Goal: Task Accomplishment & Management: Manage account settings

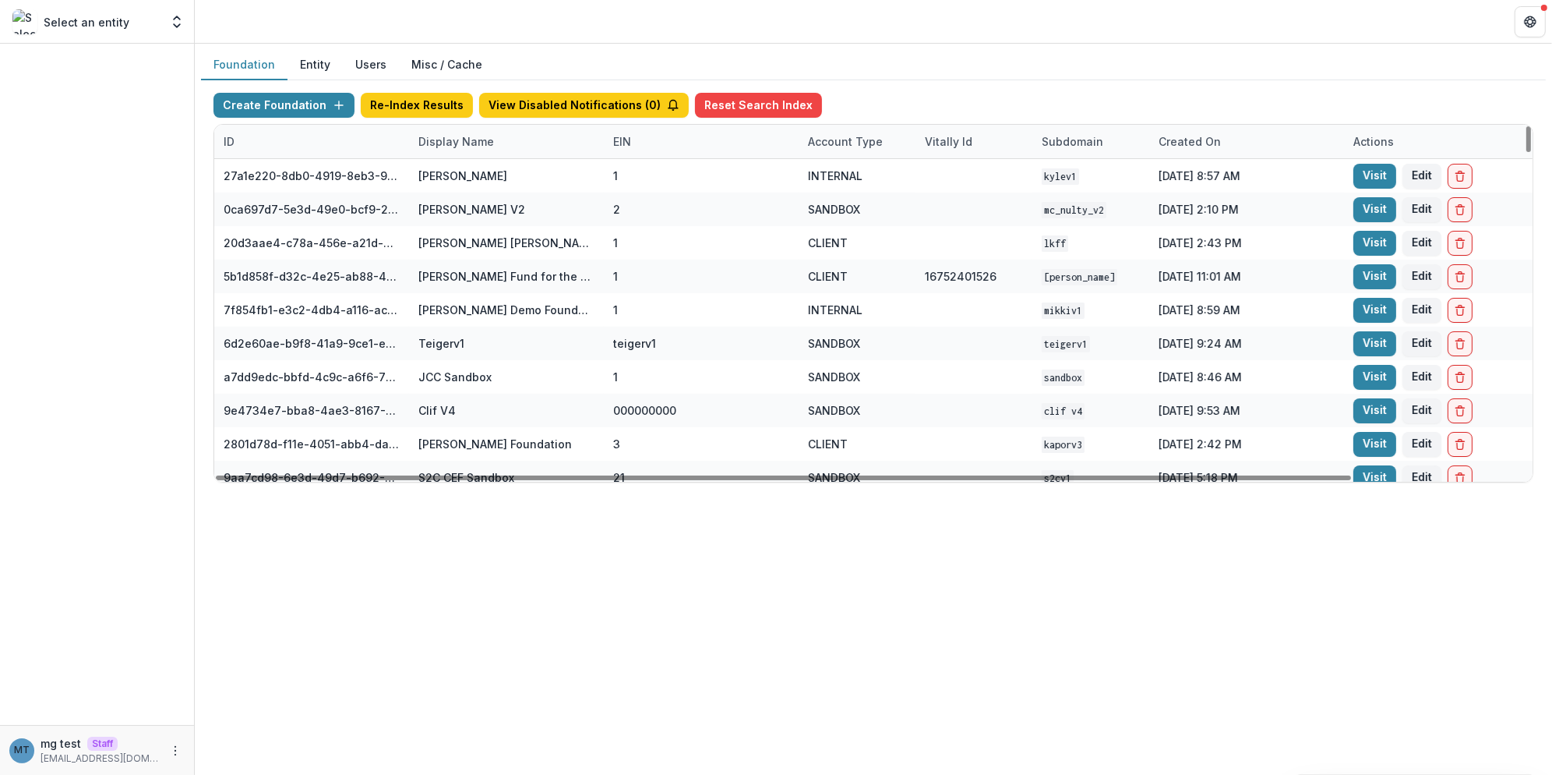
click at [457, 143] on div "Display Name" at bounding box center [456, 141] width 94 height 16
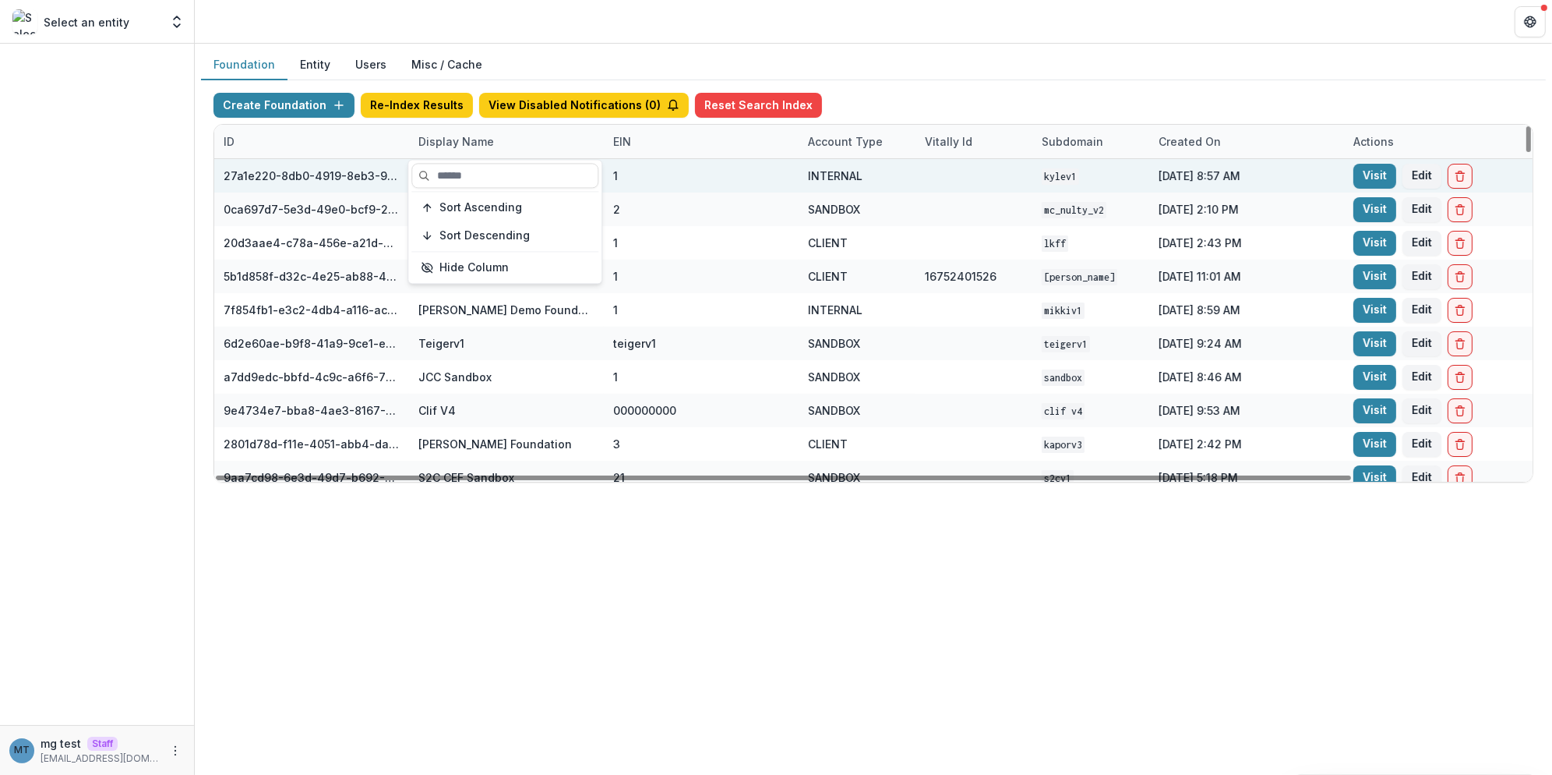
click at [457, 168] on input at bounding box center [504, 175] width 187 height 25
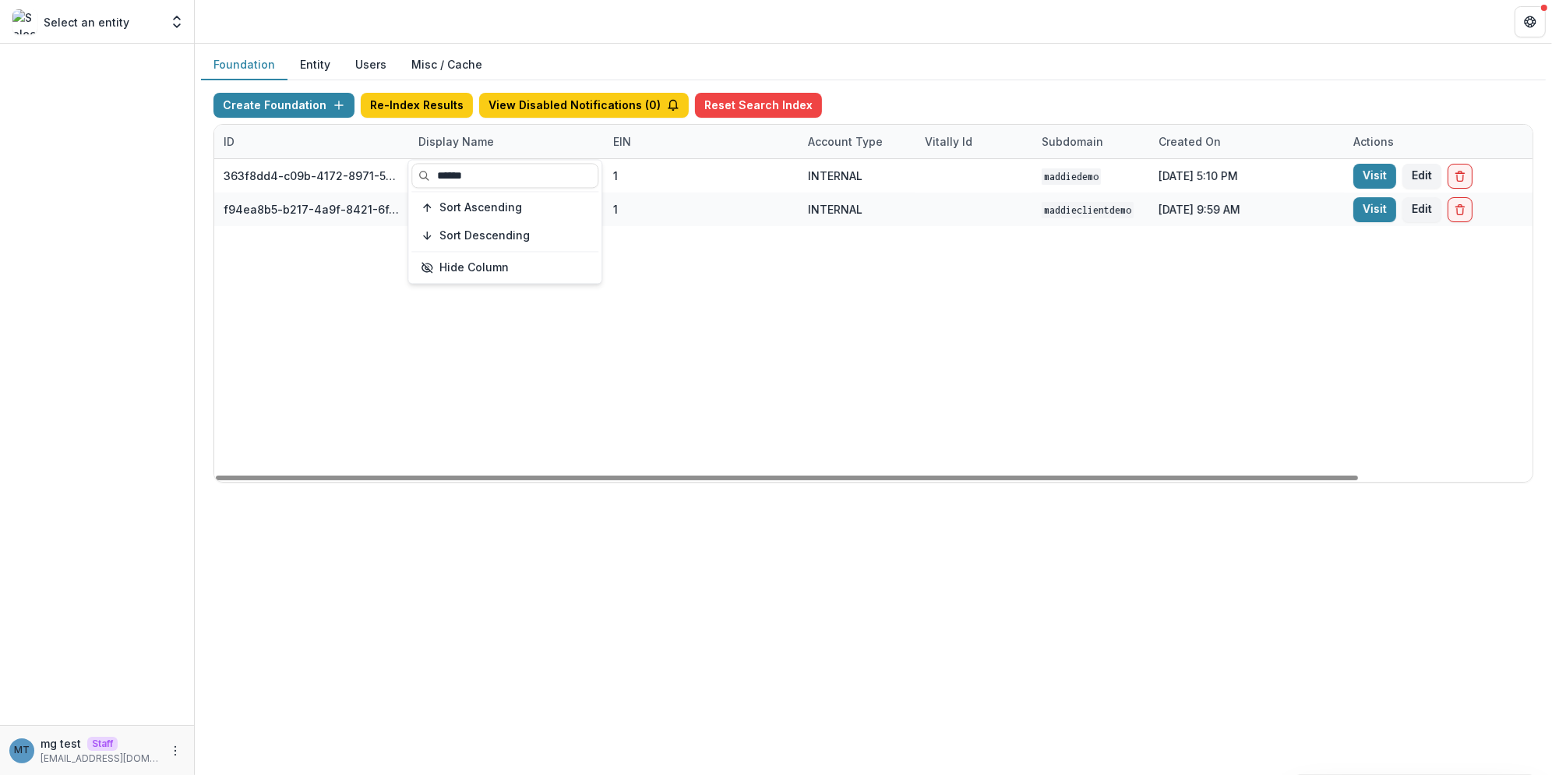
type input "******"
click at [722, 317] on div "363f8dd4-c09b-4172-8971-5df72bc73874 Maddie Demo 1 INTERNAL maddiedemo Aug 24, …" at bounding box center [974, 320] width 1520 height 323
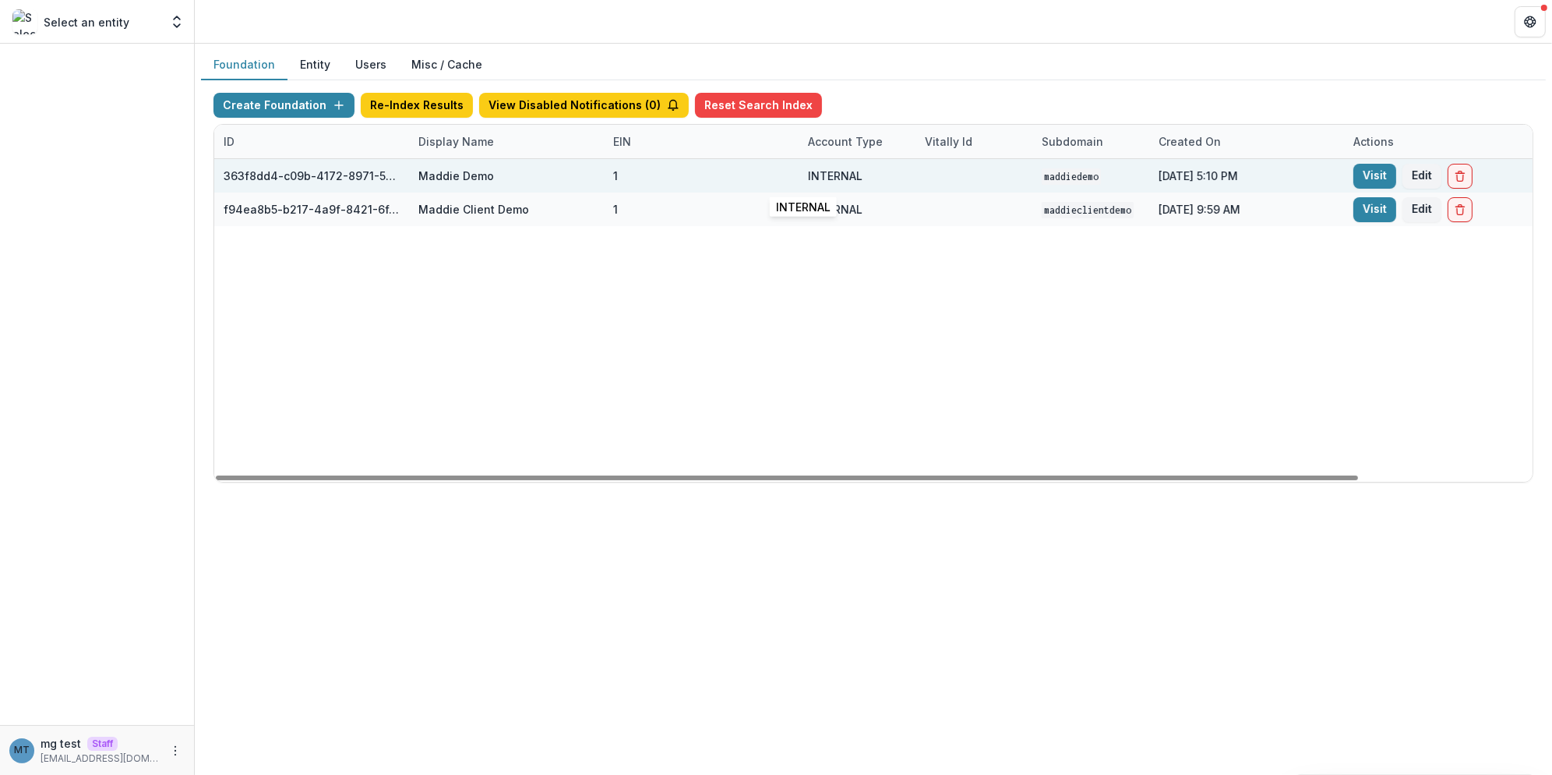
scroll to position [0, 200]
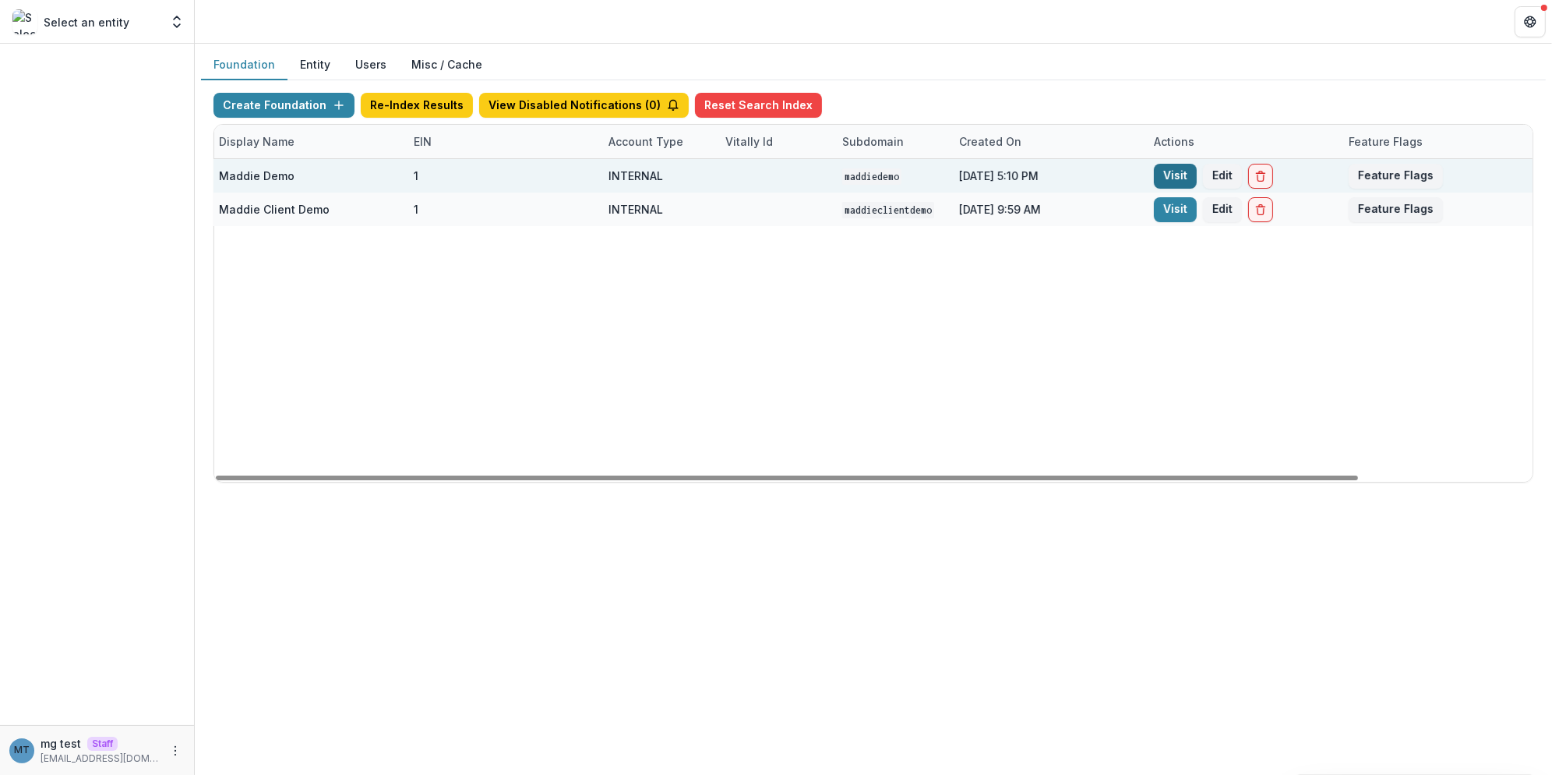
click at [1180, 171] on link "Visit" at bounding box center [1175, 176] width 43 height 25
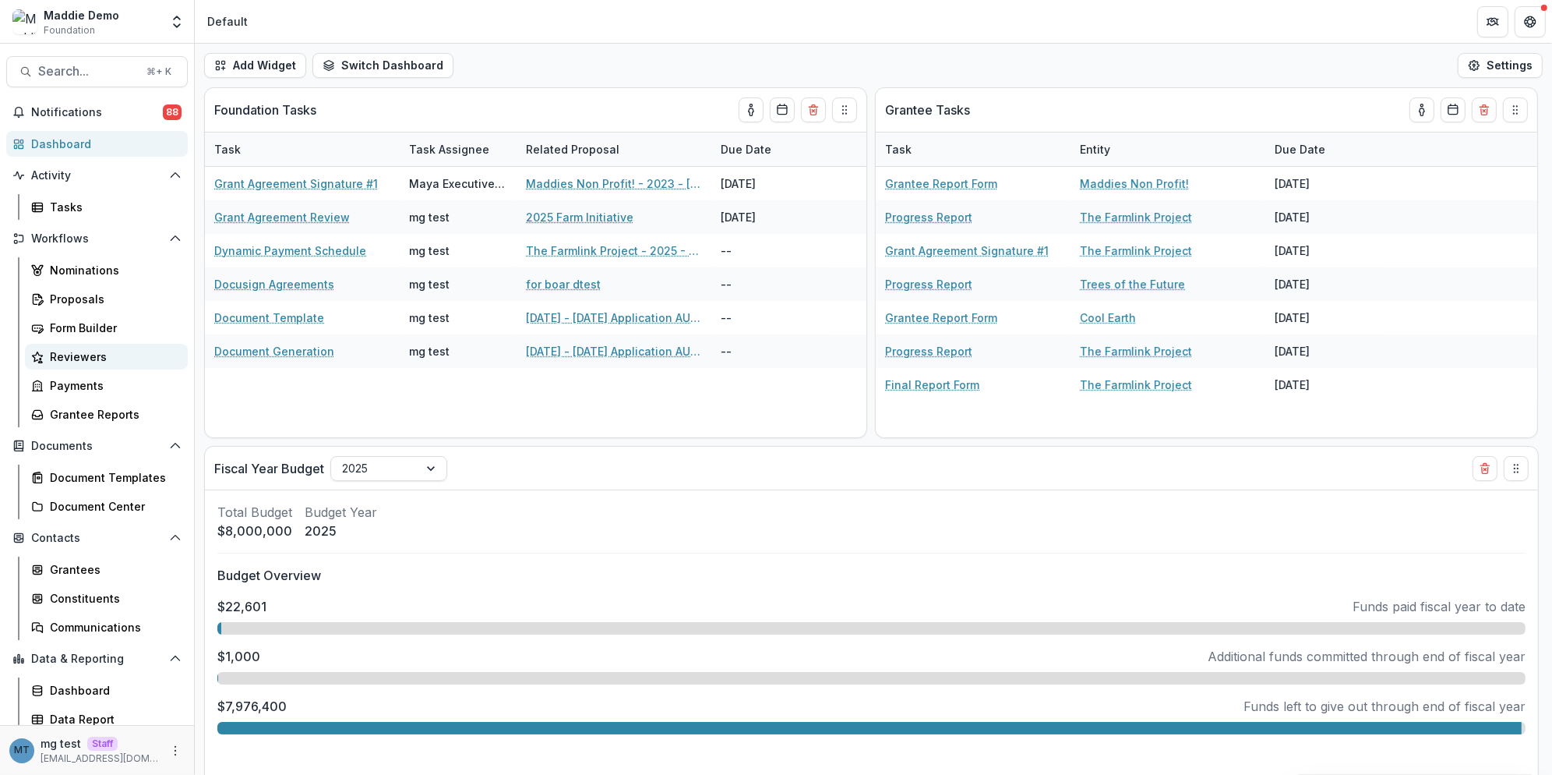
click at [111, 354] on div "Reviewers" at bounding box center [112, 356] width 125 height 16
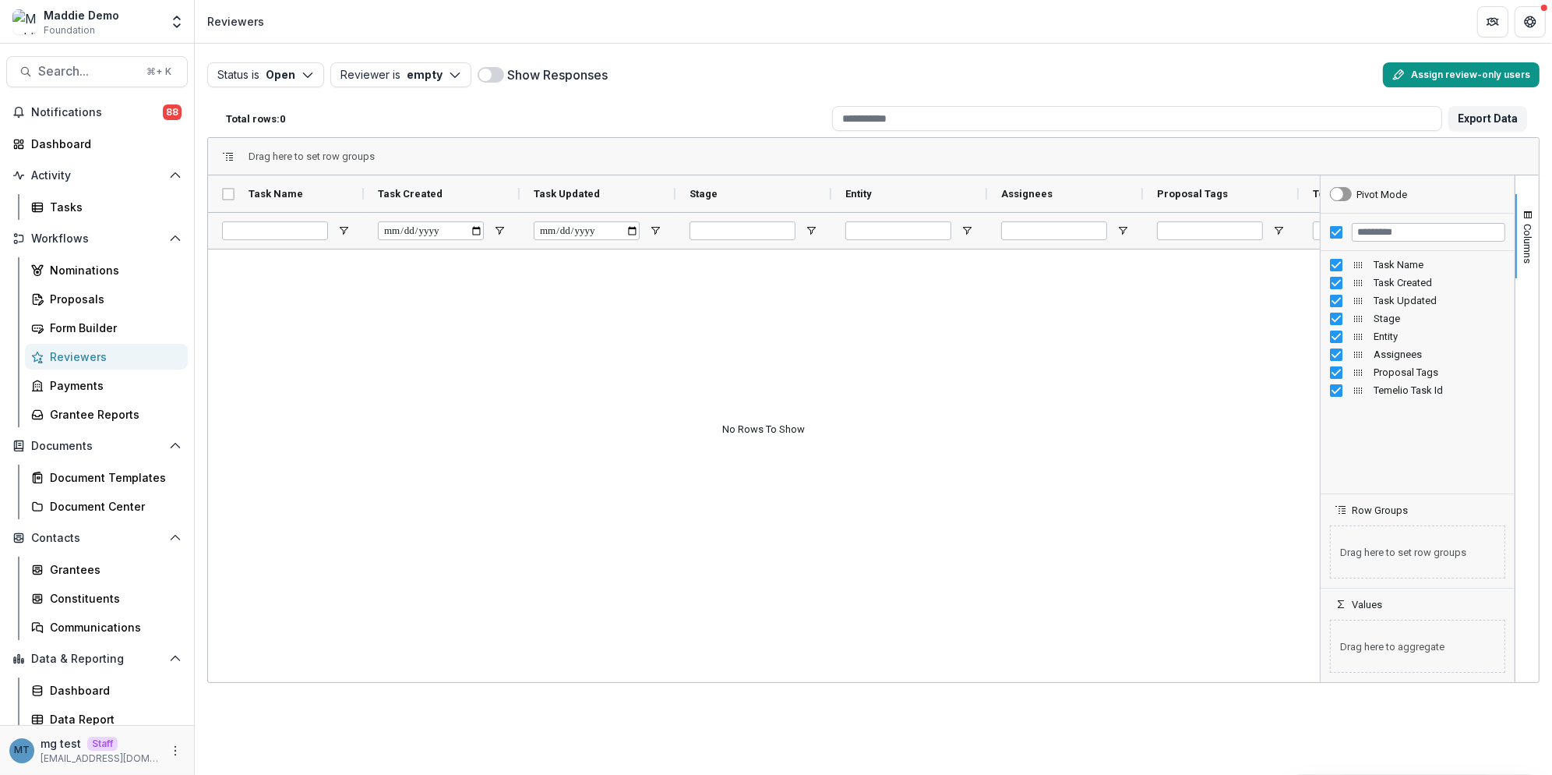
click at [1446, 84] on button "Assign review-only users" at bounding box center [1461, 74] width 157 height 25
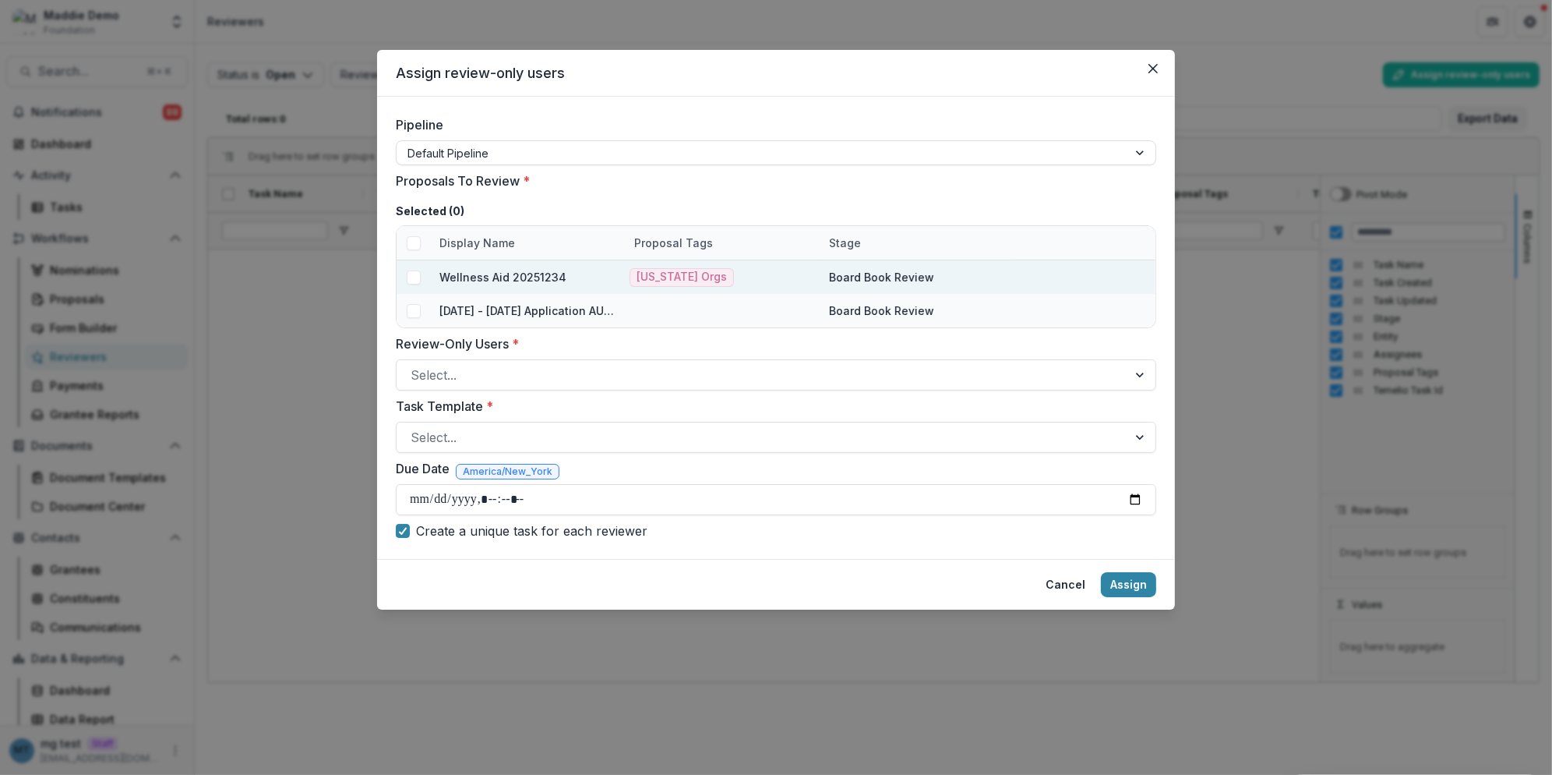
click at [414, 277] on span at bounding box center [414, 277] width 14 height 14
click at [495, 369] on div at bounding box center [762, 375] width 703 height 22
click at [305, 304] on div "Assign review-only users Pipeline Default Pipeline Proposals To Review * Select…" at bounding box center [776, 387] width 1552 height 775
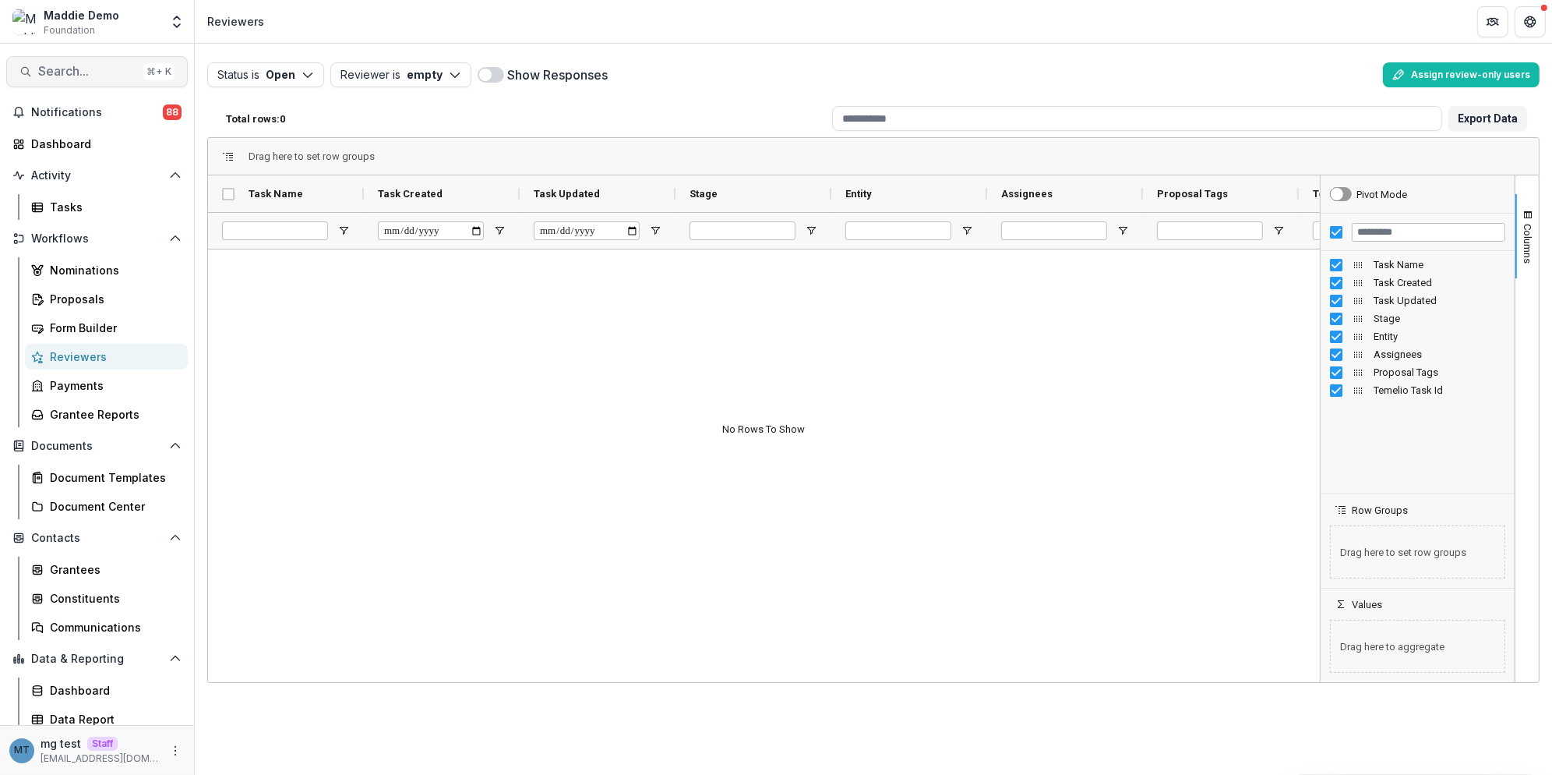
click at [97, 76] on span "Search..." at bounding box center [87, 71] width 99 height 15
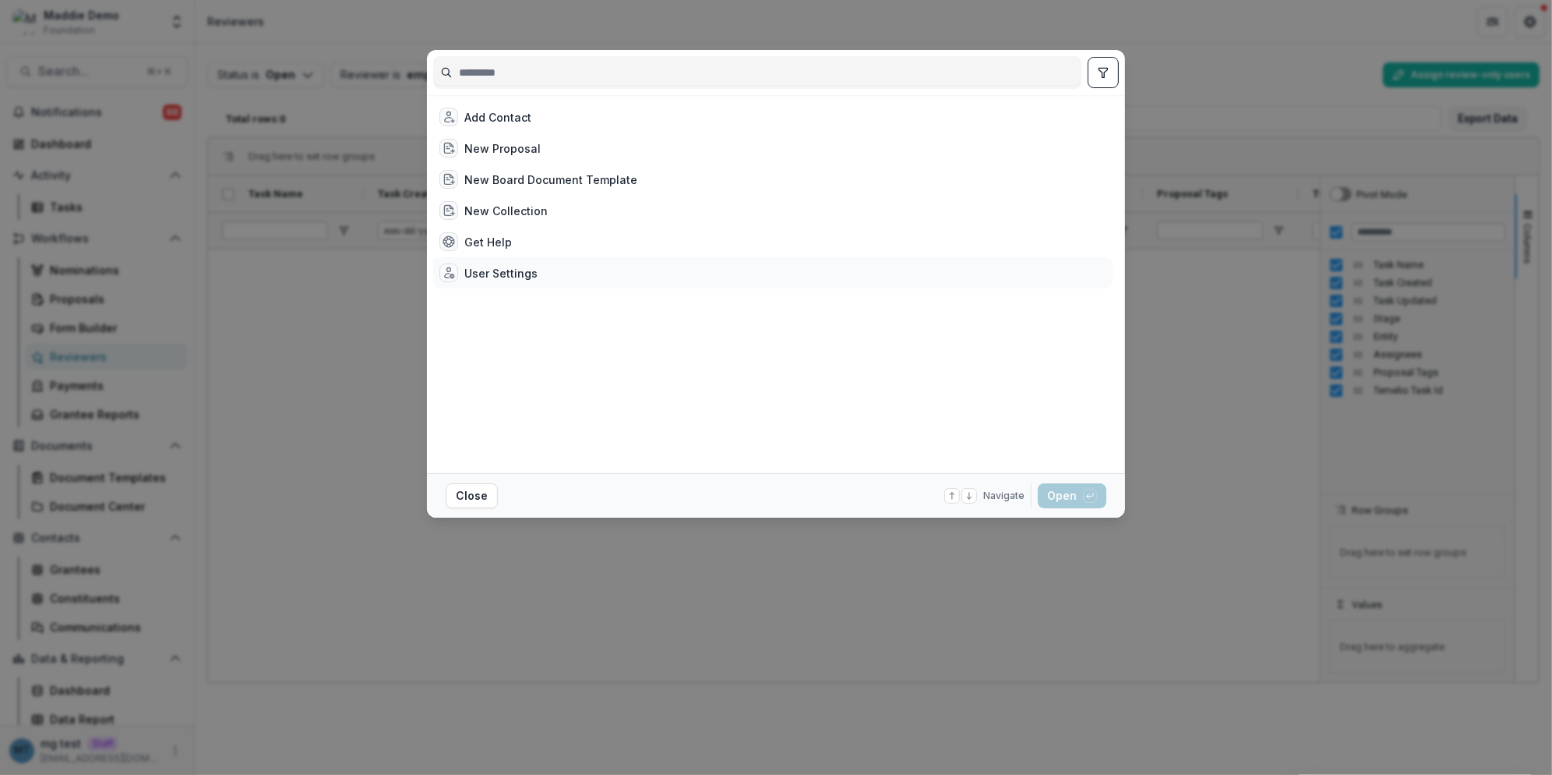
click at [491, 268] on div "User Settings" at bounding box center [500, 273] width 73 height 16
select select "**********"
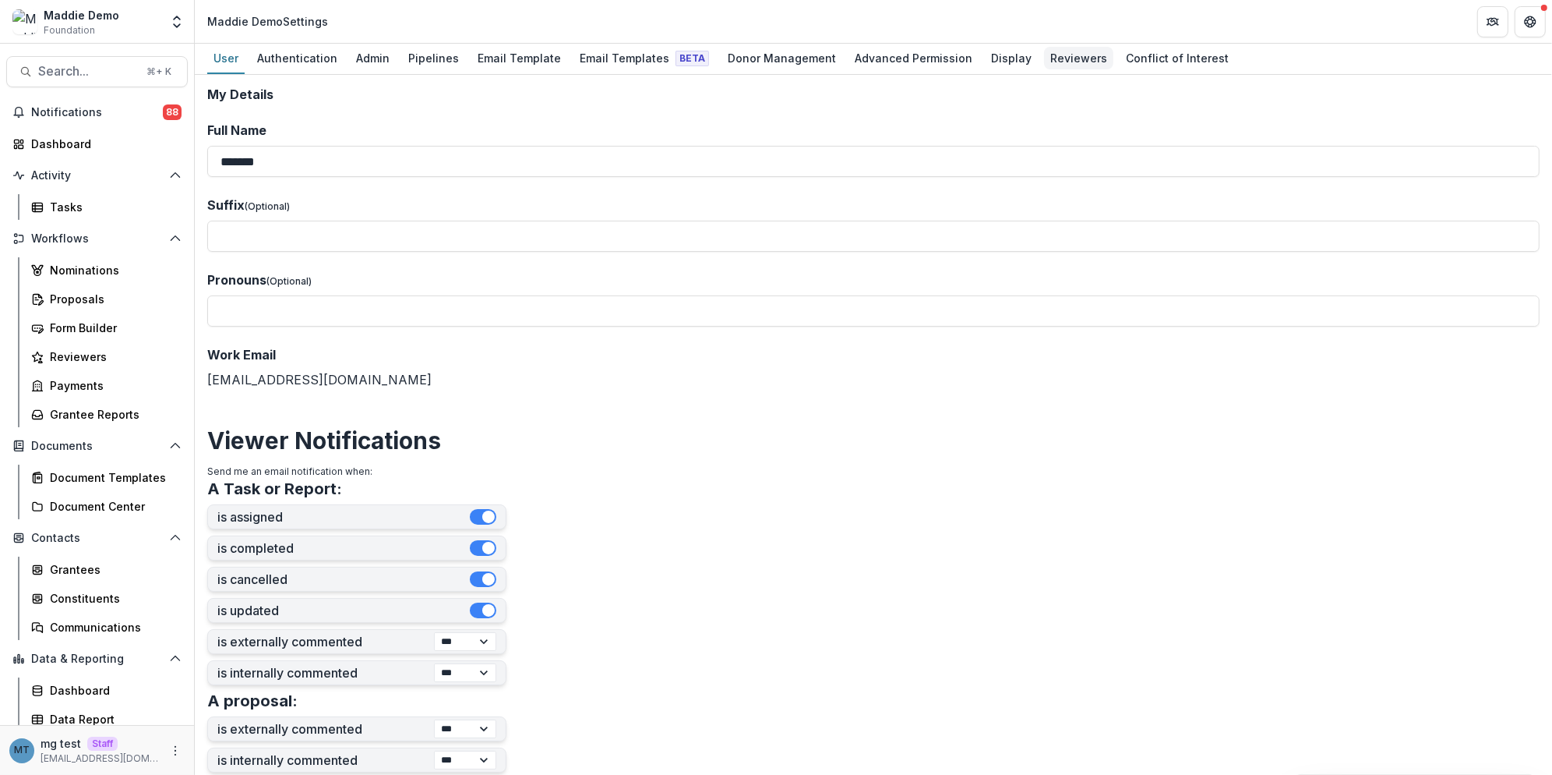
click at [1053, 51] on div "Reviewers" at bounding box center [1078, 58] width 69 height 23
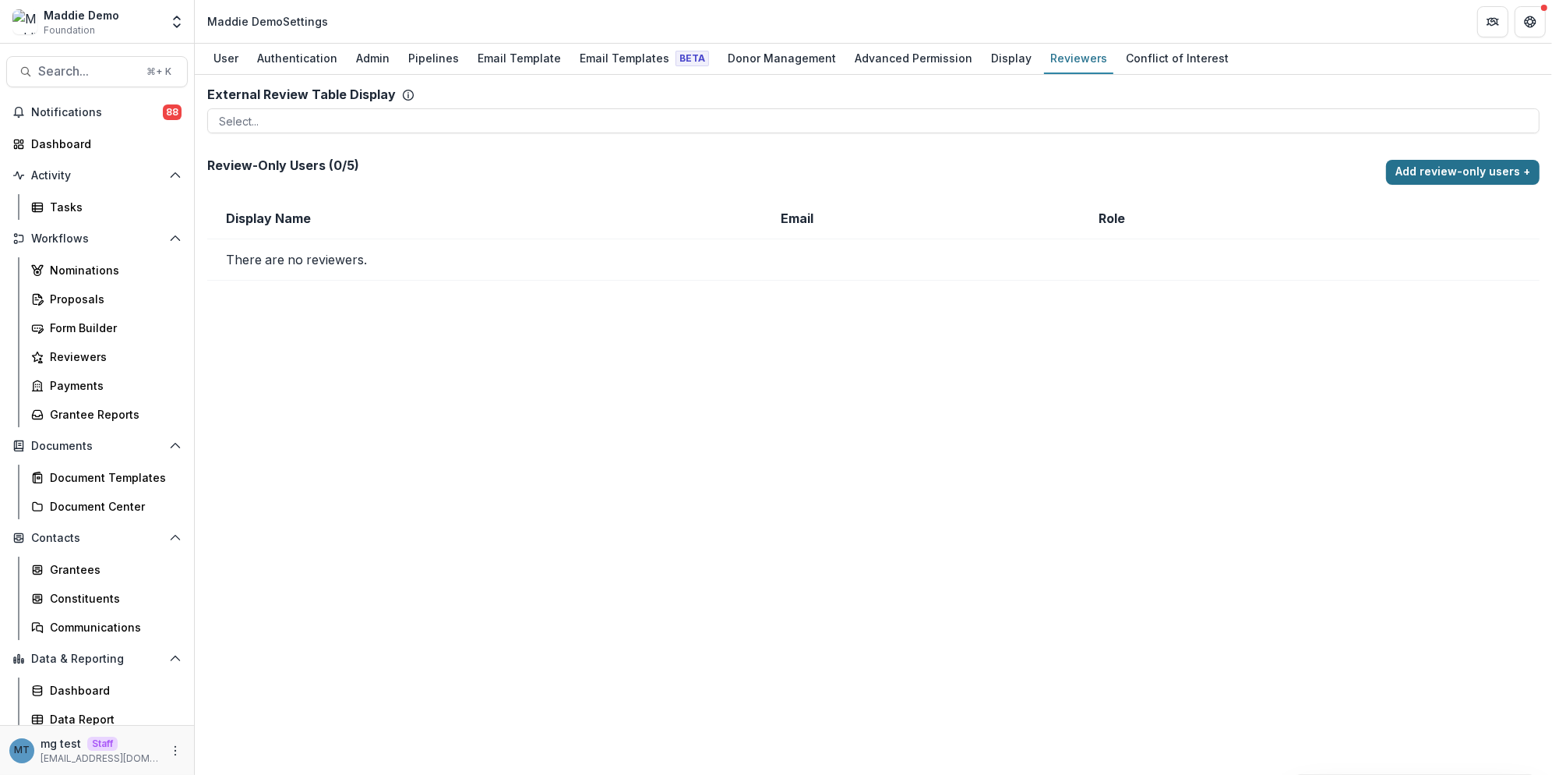
click at [1415, 170] on button "Add review-only users +" at bounding box center [1463, 172] width 154 height 25
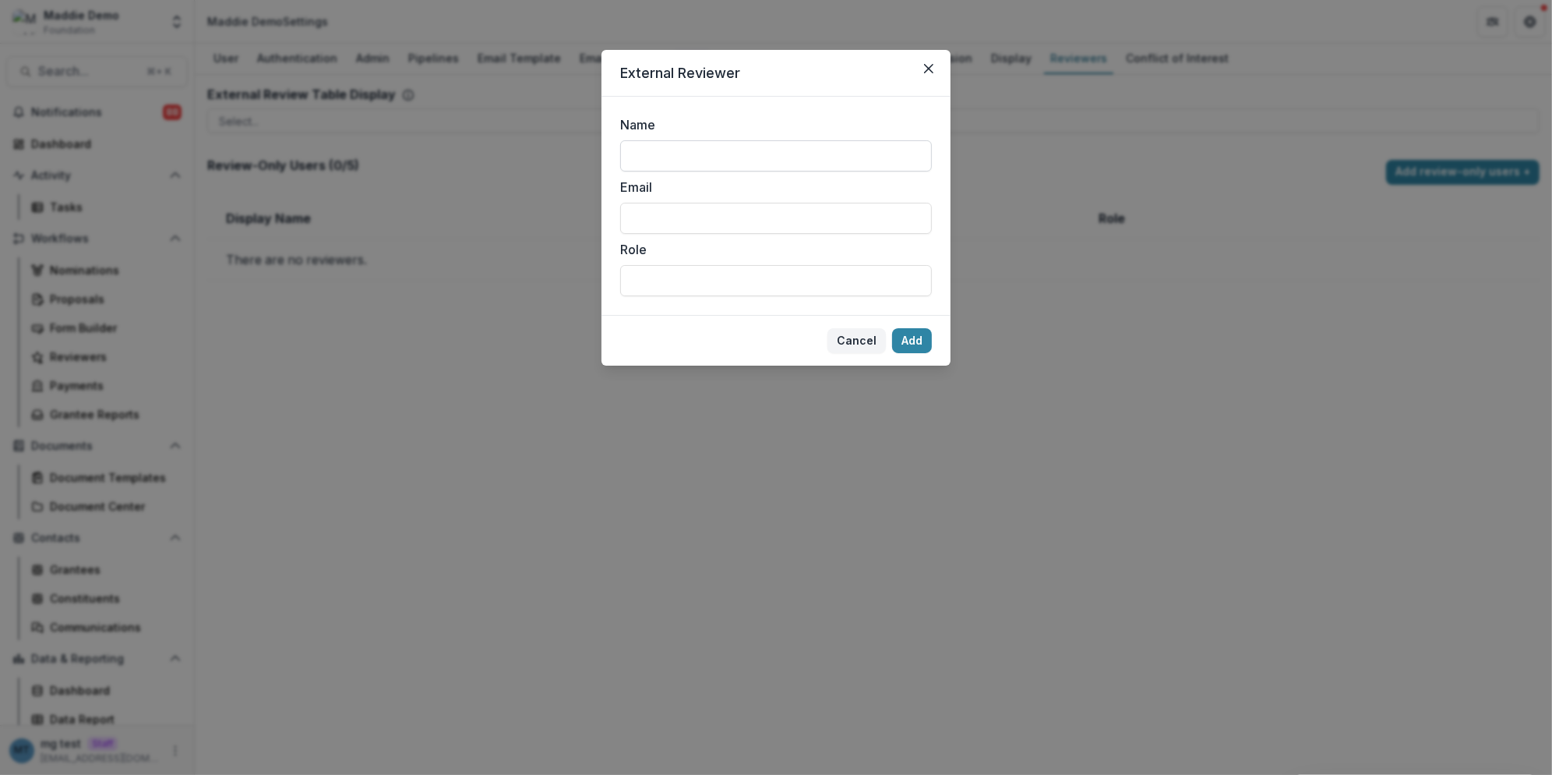
click at [722, 148] on input "Name" at bounding box center [776, 155] width 312 height 31
type input "****"
click at [699, 214] on input "Email" at bounding box center [776, 218] width 312 height 31
type input "**********"
click at [914, 340] on button "Add" at bounding box center [912, 340] width 40 height 25
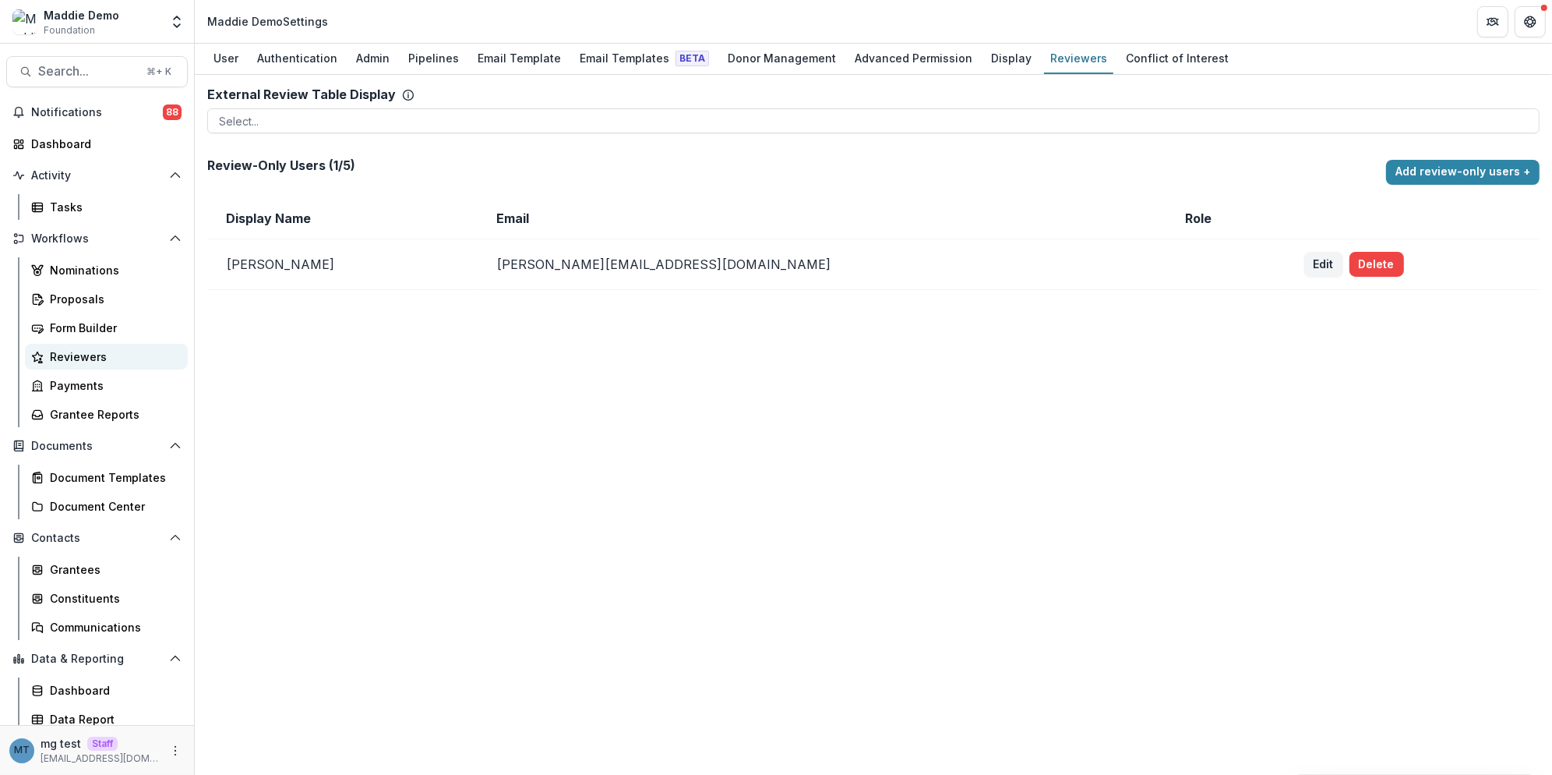
click at [97, 366] on link "Reviewers" at bounding box center [106, 357] width 163 height 26
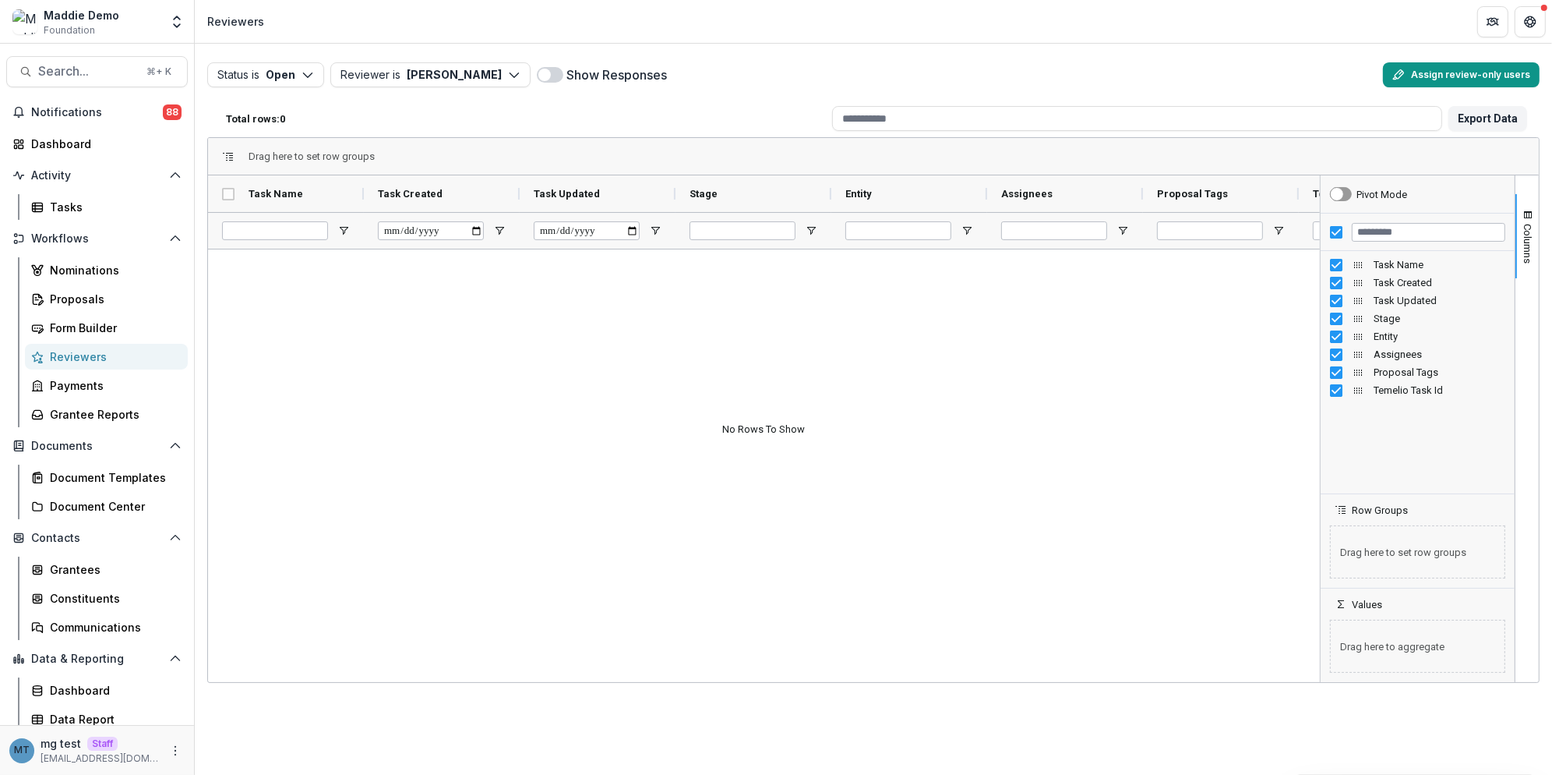
click at [1442, 77] on button "Assign review-only users" at bounding box center [1461, 74] width 157 height 25
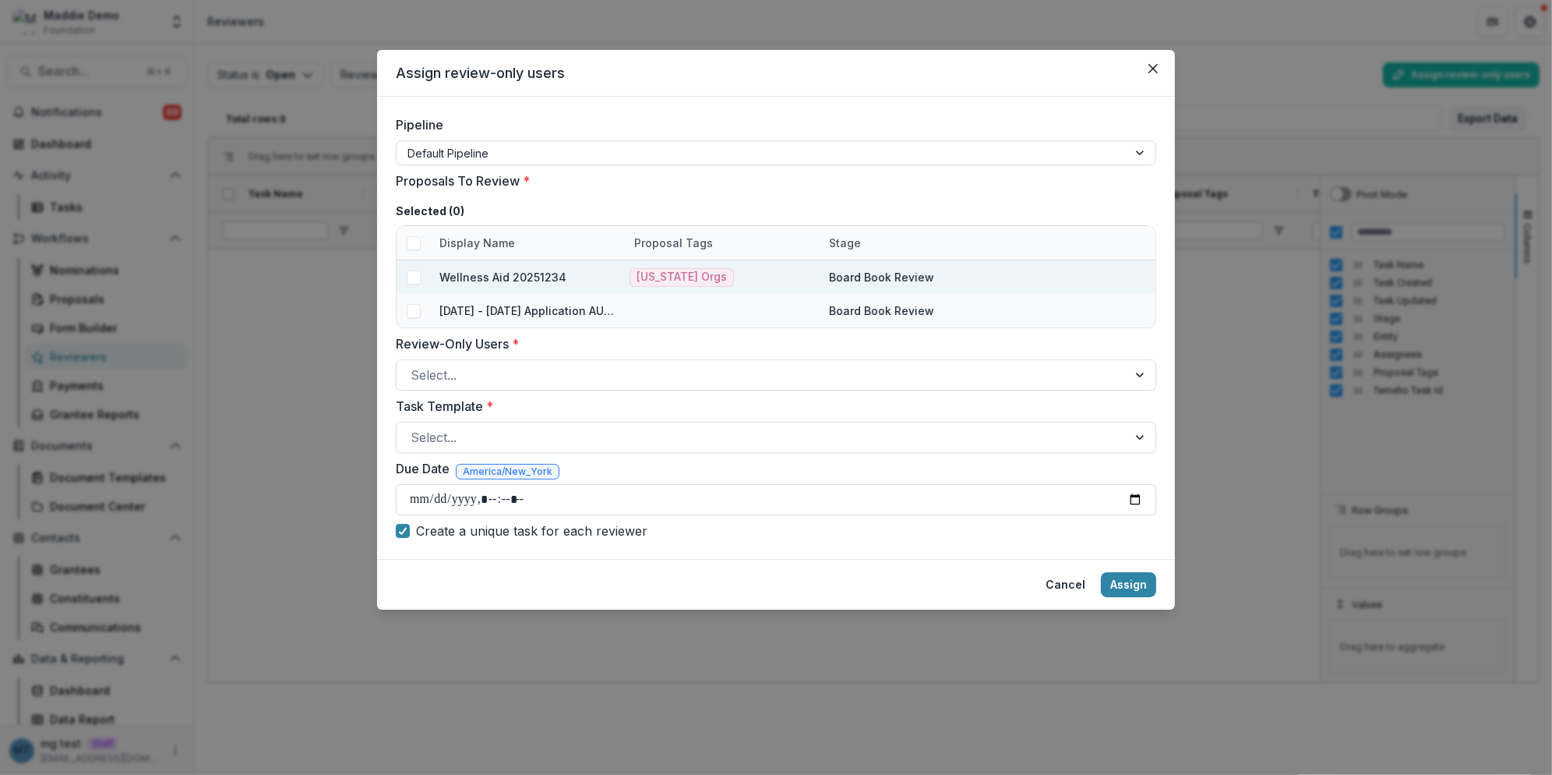
click at [414, 280] on span at bounding box center [414, 277] width 14 height 14
click at [495, 369] on div at bounding box center [762, 375] width 703 height 22
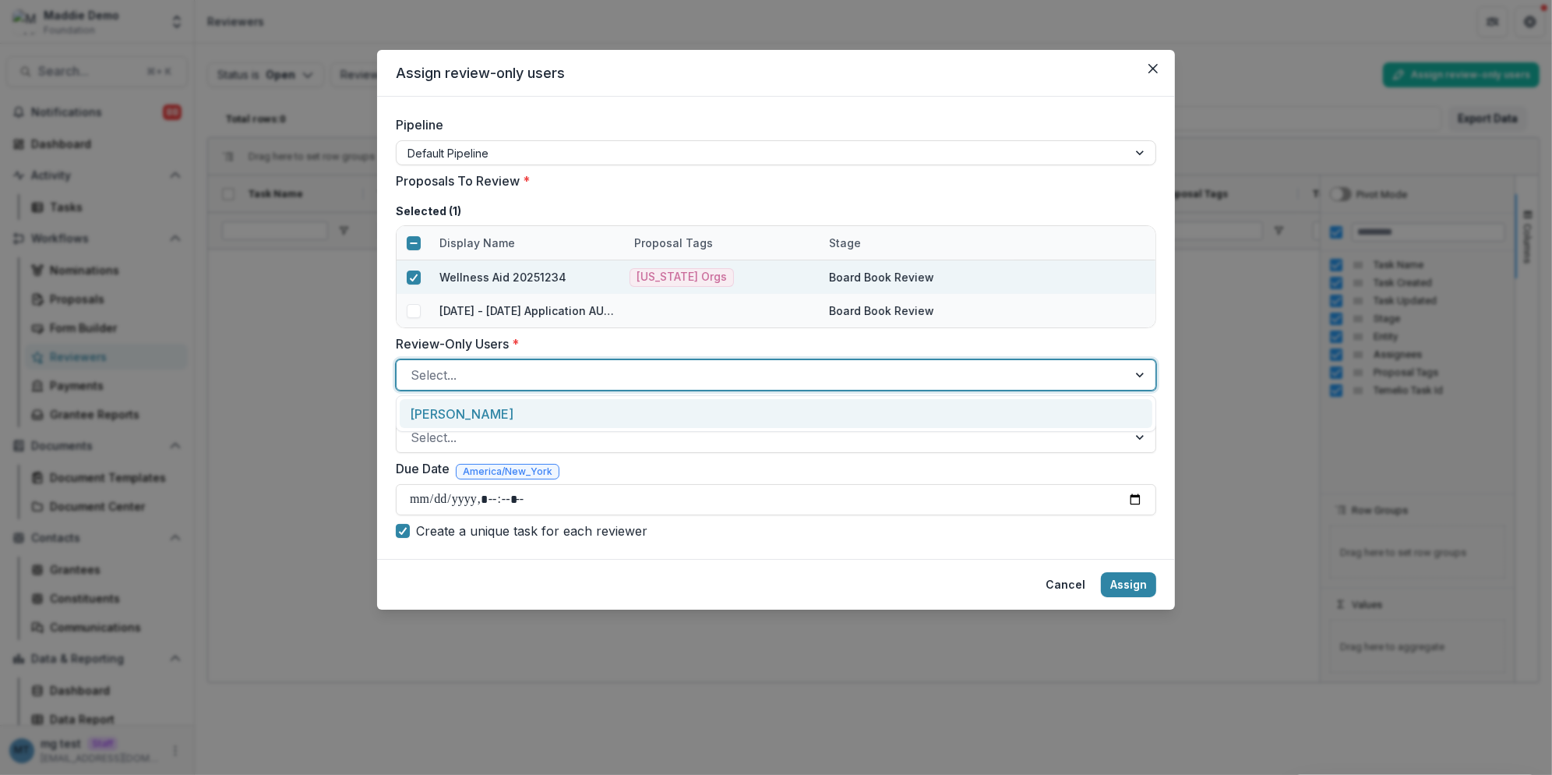
click at [482, 412] on div "[PERSON_NAME]" at bounding box center [776, 413] width 753 height 29
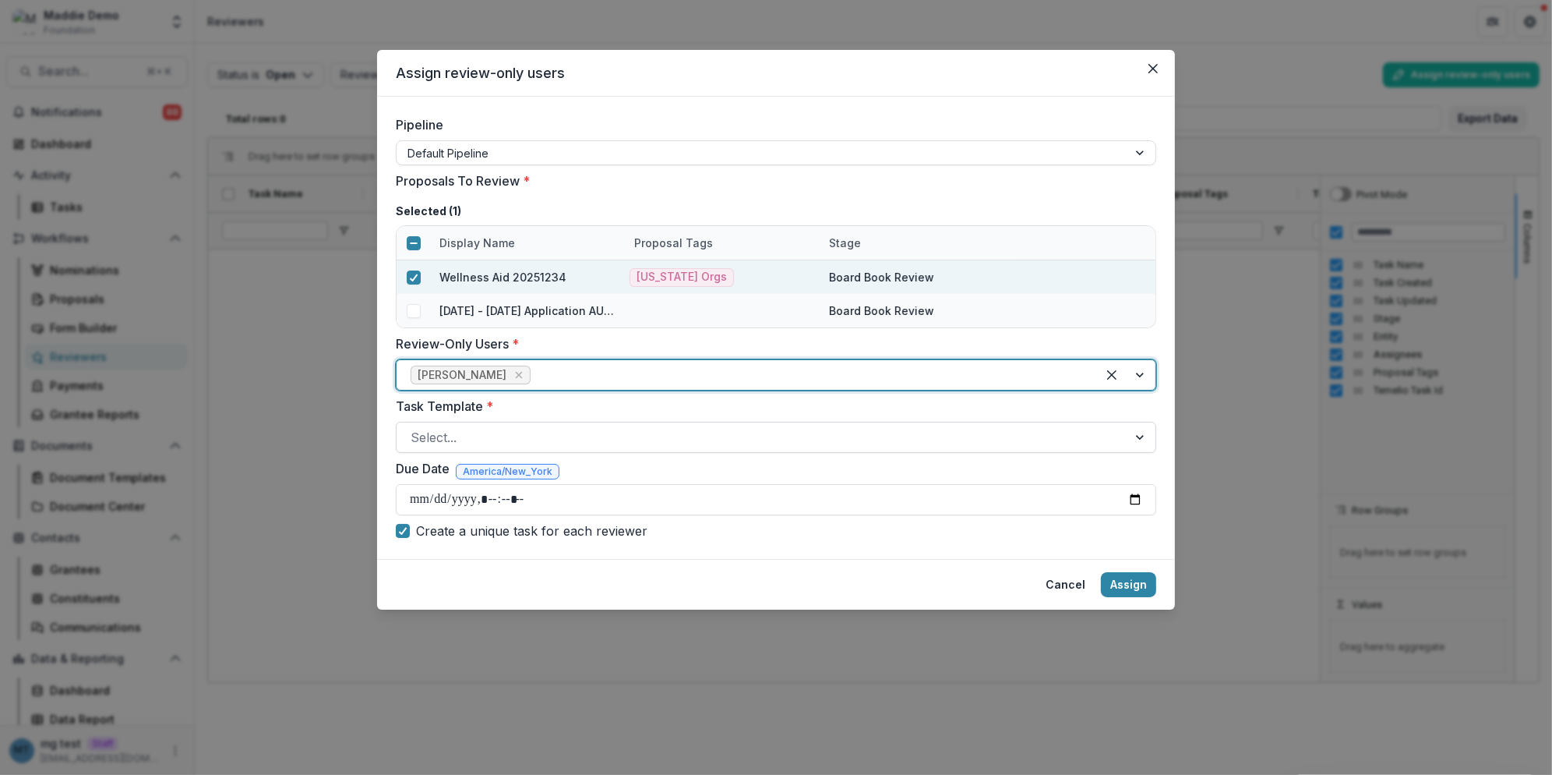
click at [490, 438] on div at bounding box center [762, 437] width 703 height 22
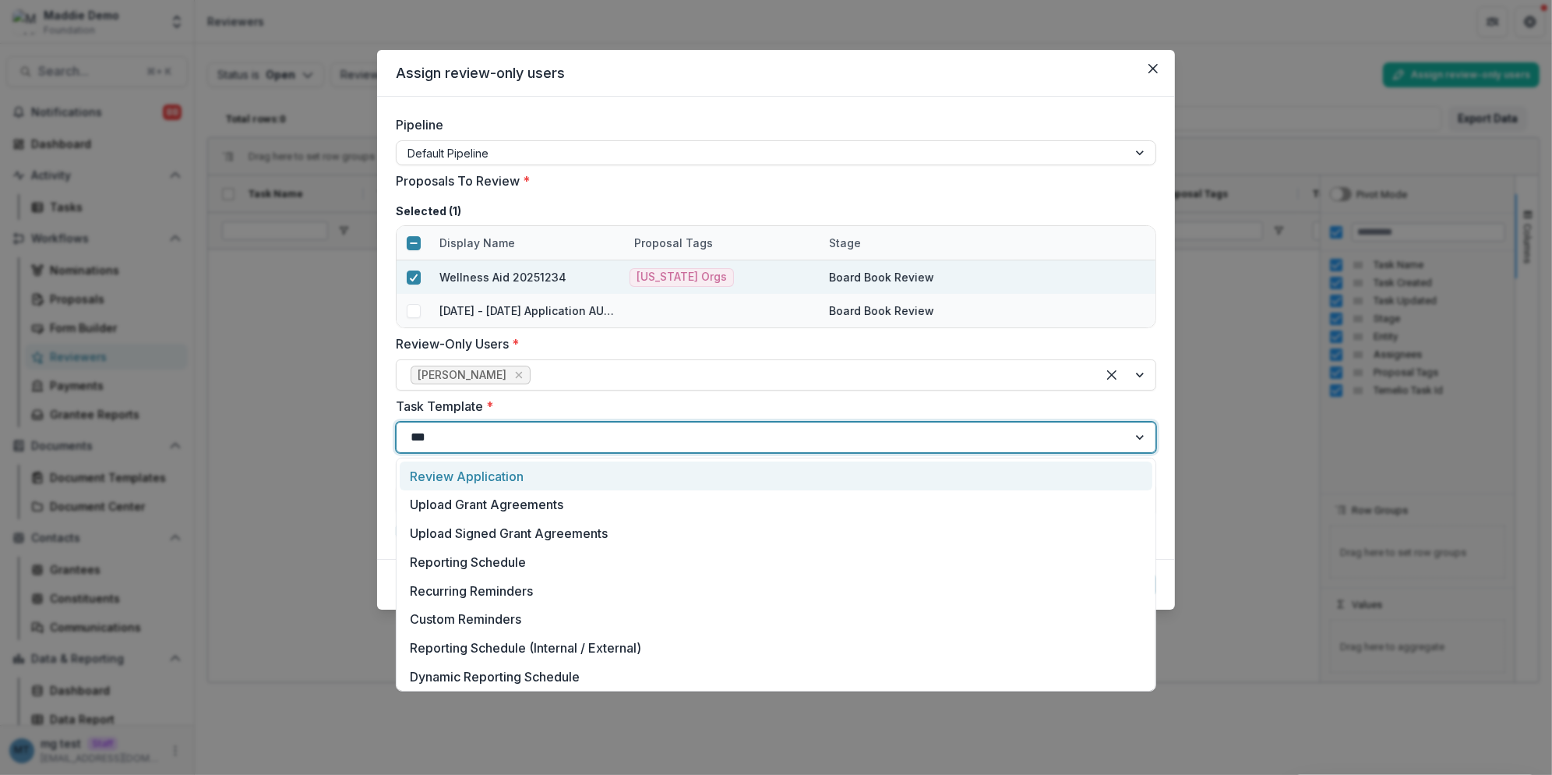
type input "****"
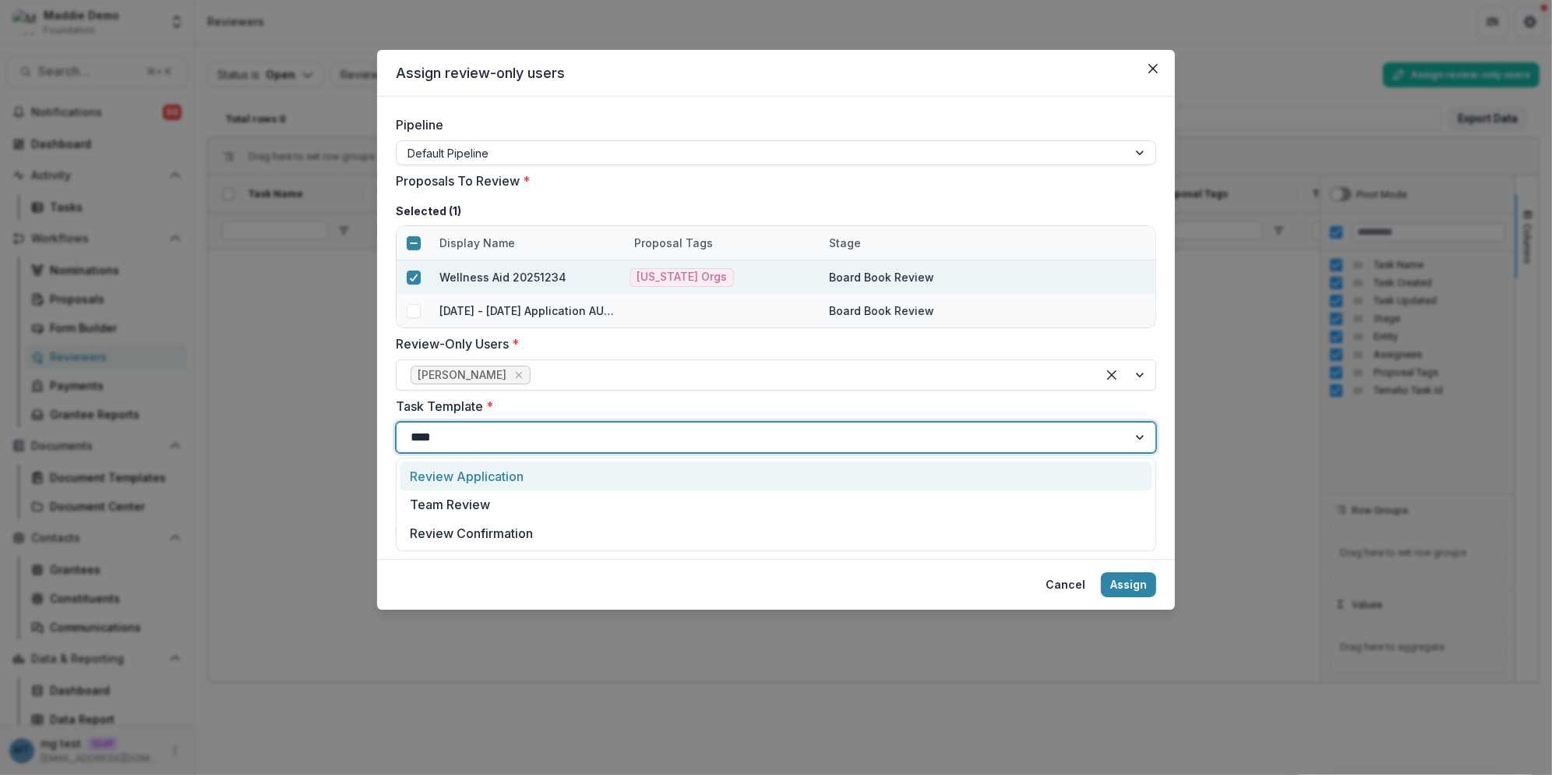
click at [516, 473] on div "Review Application" at bounding box center [776, 475] width 753 height 29
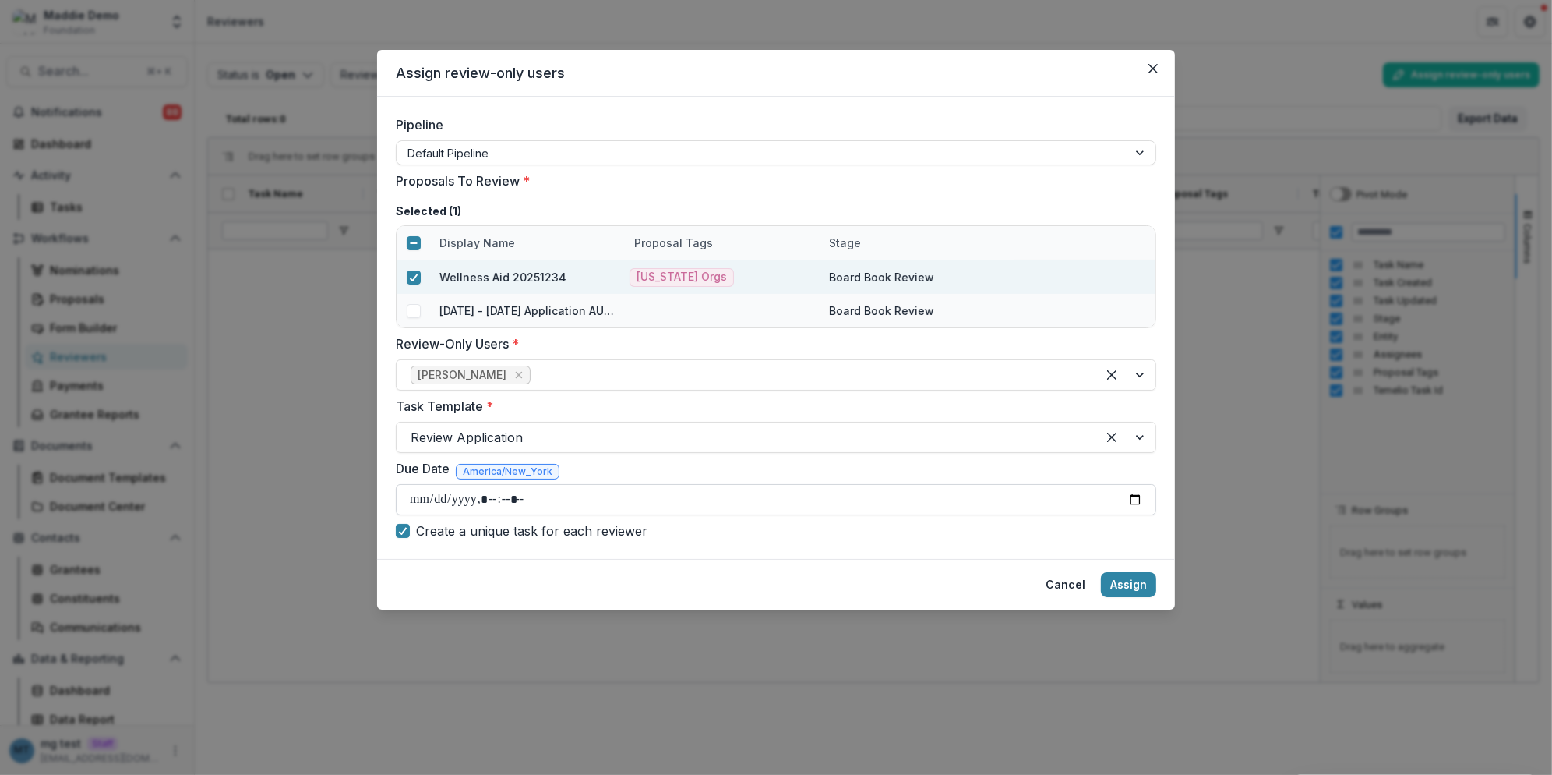
click at [1135, 493] on input "Due Date" at bounding box center [776, 499] width 761 height 31
type input "**********"
click at [1009, 577] on footer "Cancel Assign" at bounding box center [776, 584] width 798 height 51
click at [1142, 582] on button "Assign" at bounding box center [1128, 584] width 55 height 25
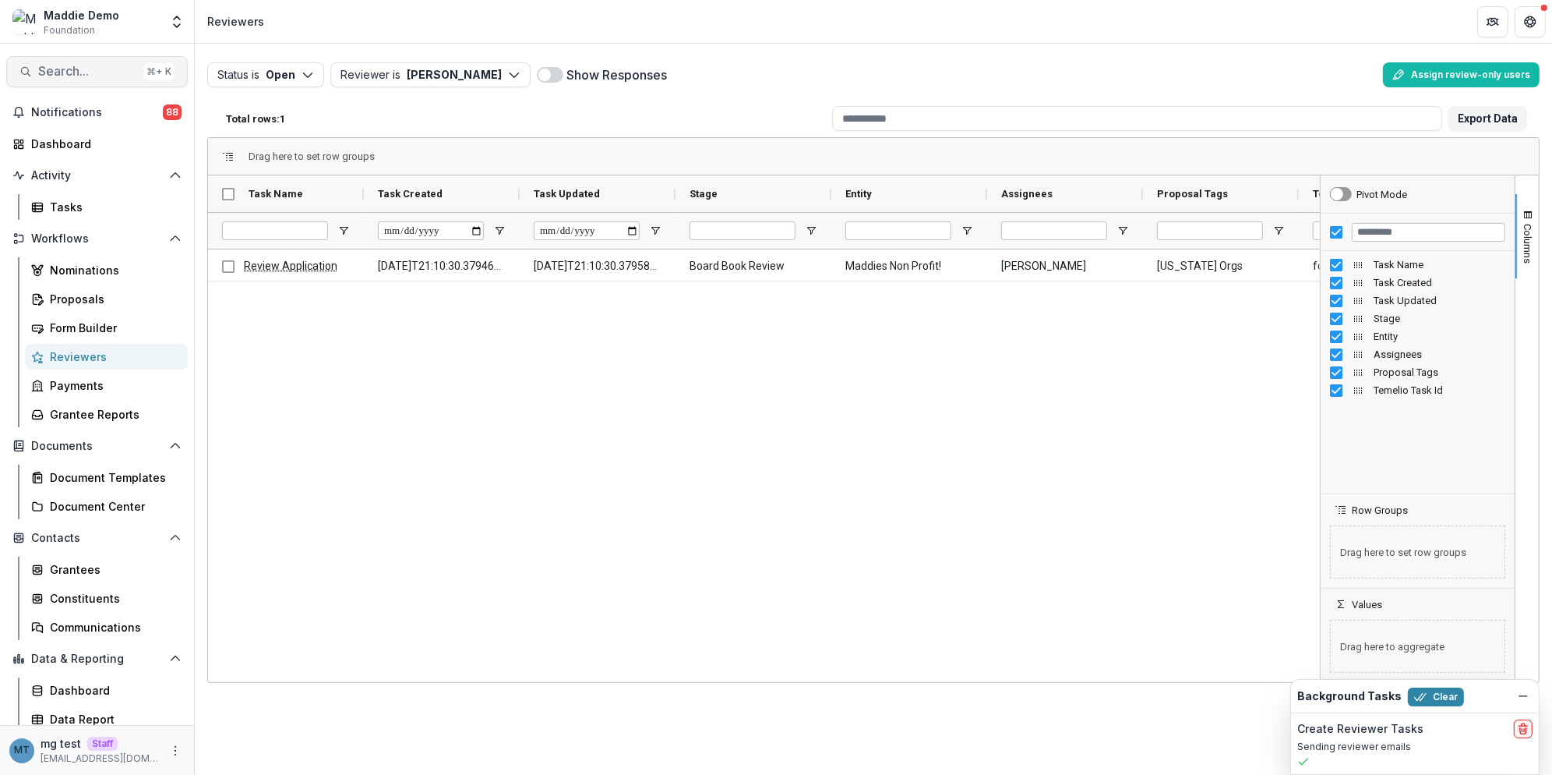
click at [114, 73] on span "Search..." at bounding box center [87, 71] width 99 height 15
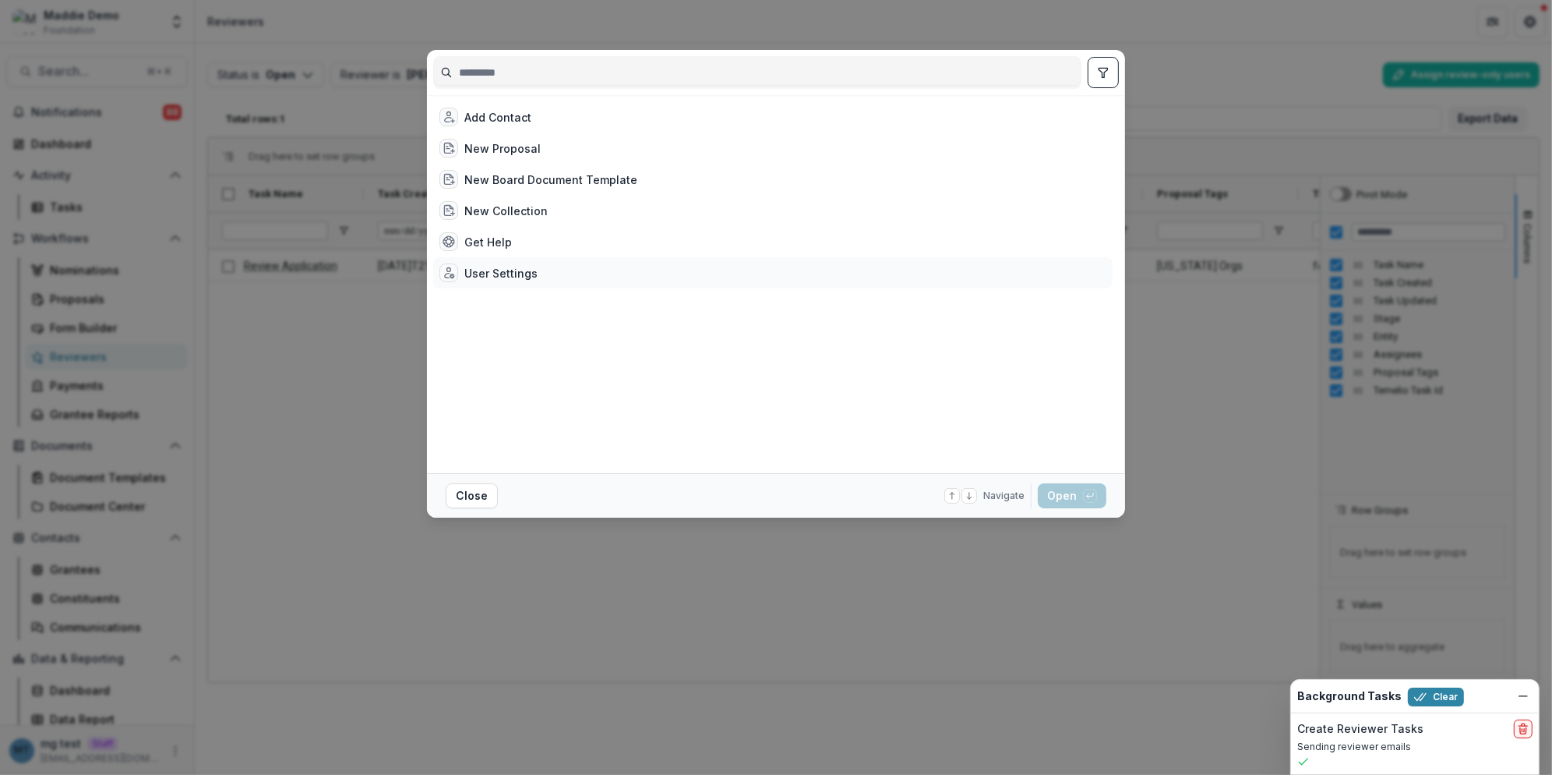
click at [511, 265] on div "User Settings" at bounding box center [500, 273] width 73 height 16
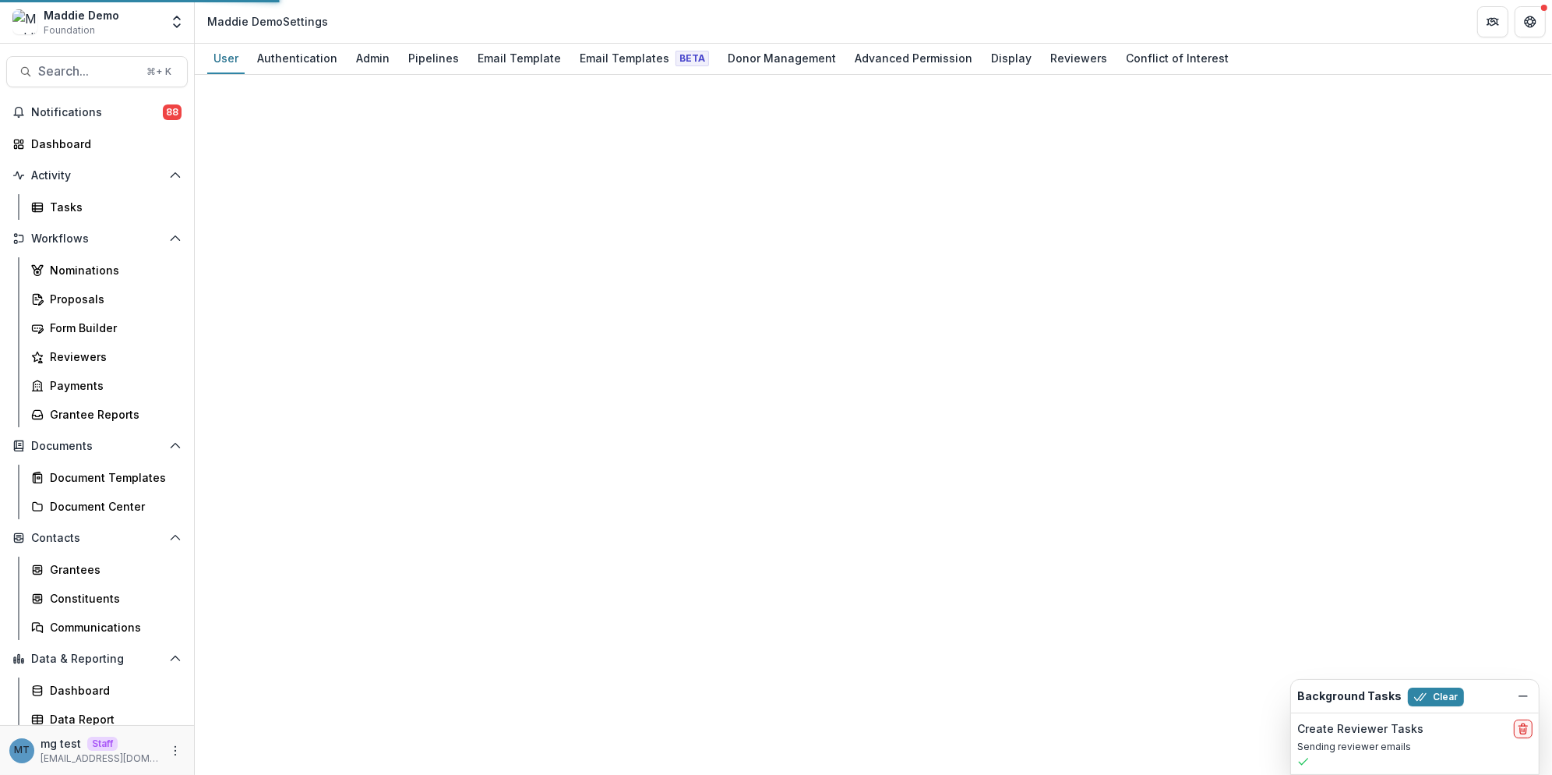
select select "**********"
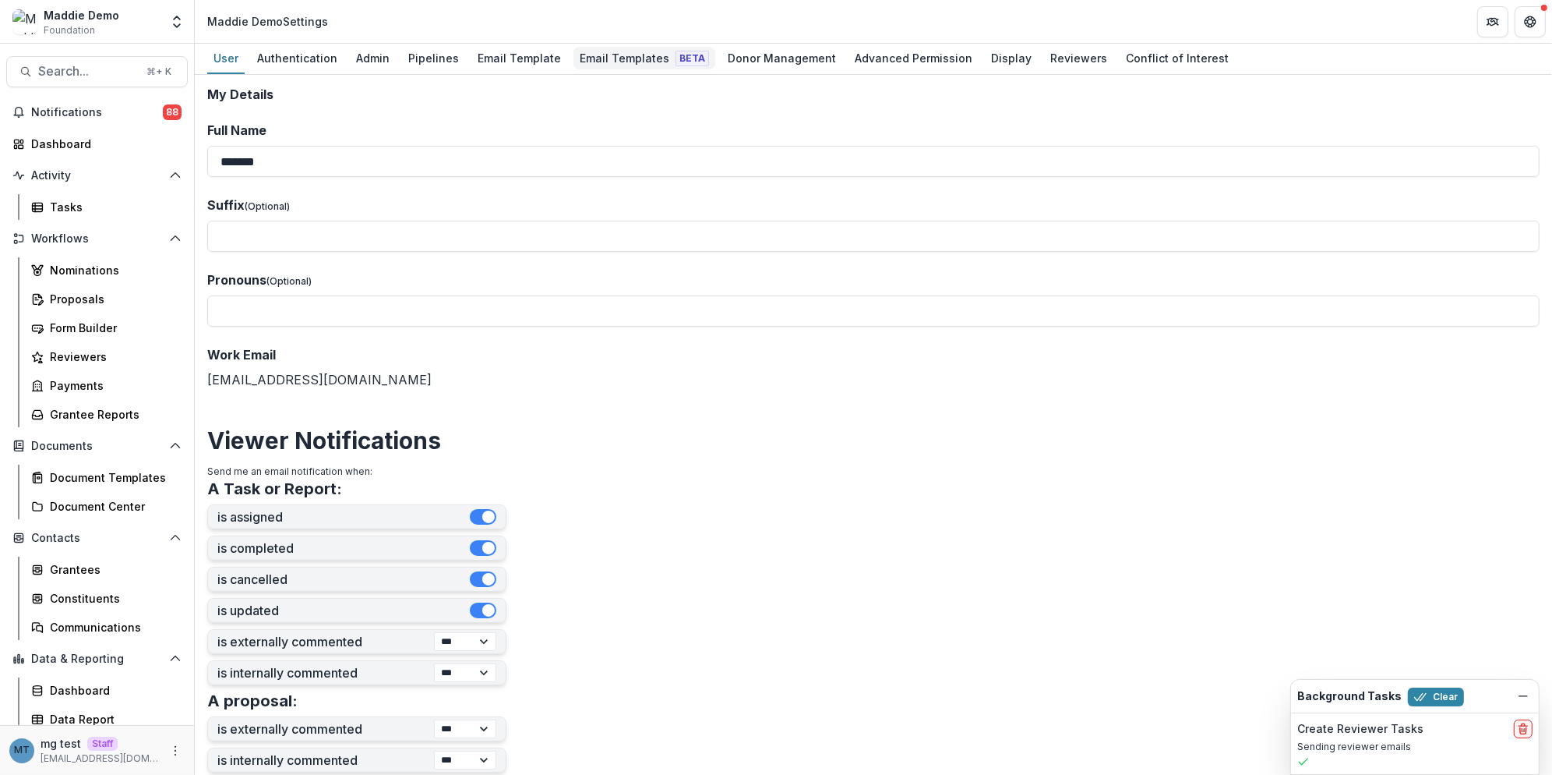
click at [619, 68] on div "Email Templates Beta" at bounding box center [645, 58] width 142 height 23
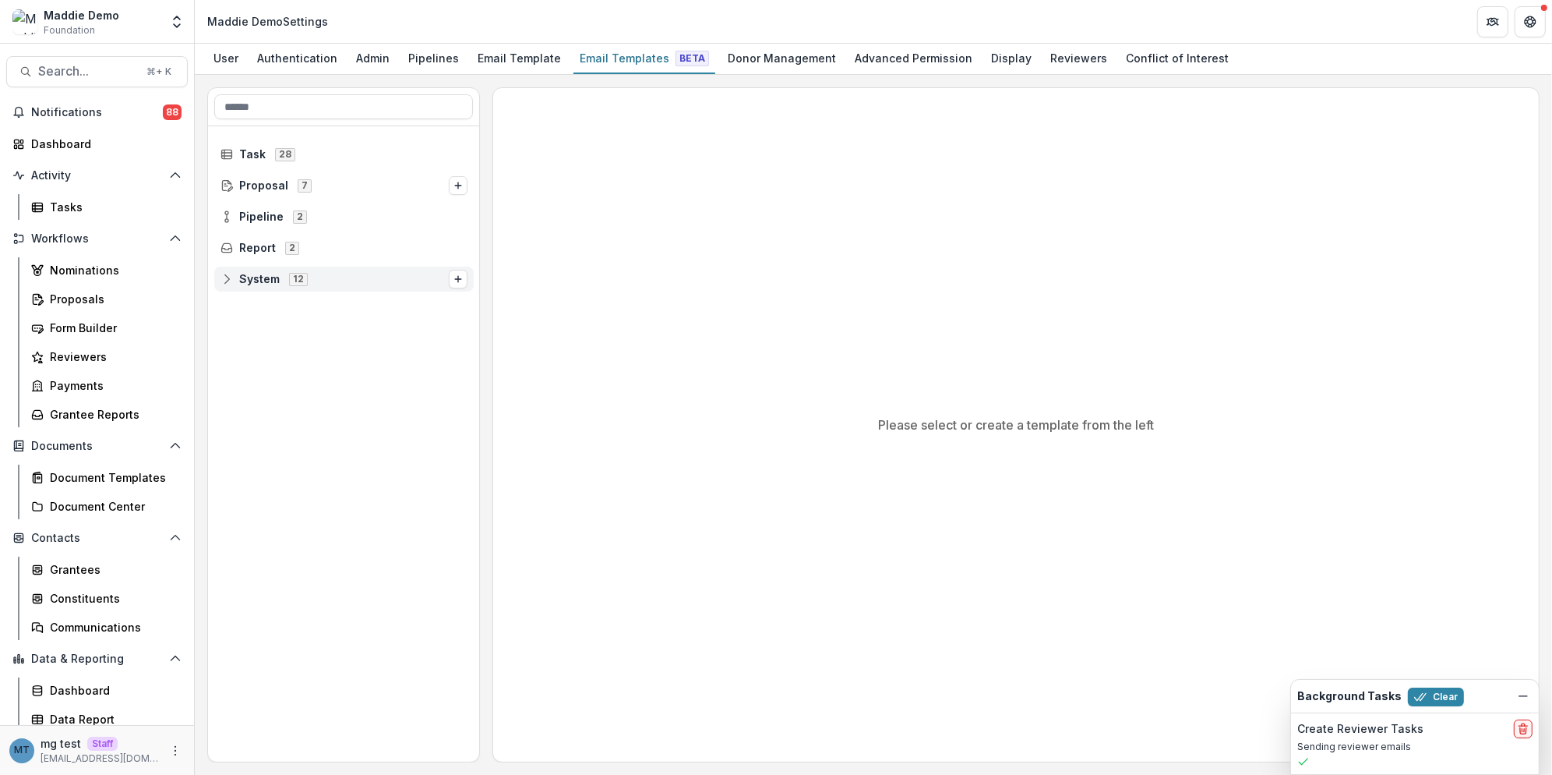
click at [261, 274] on span "System" at bounding box center [259, 279] width 41 height 13
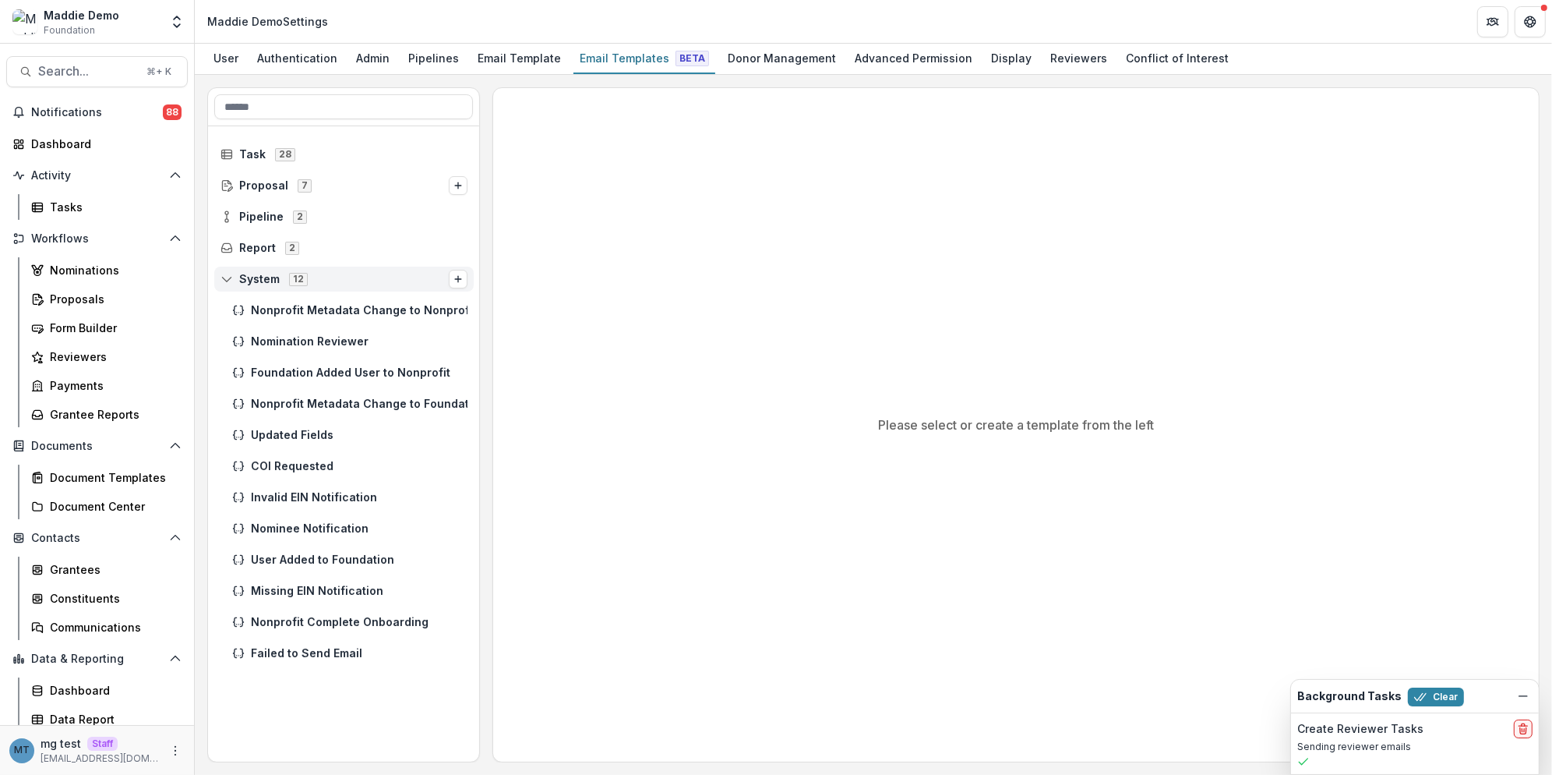
click at [262, 274] on span "System" at bounding box center [259, 279] width 41 height 13
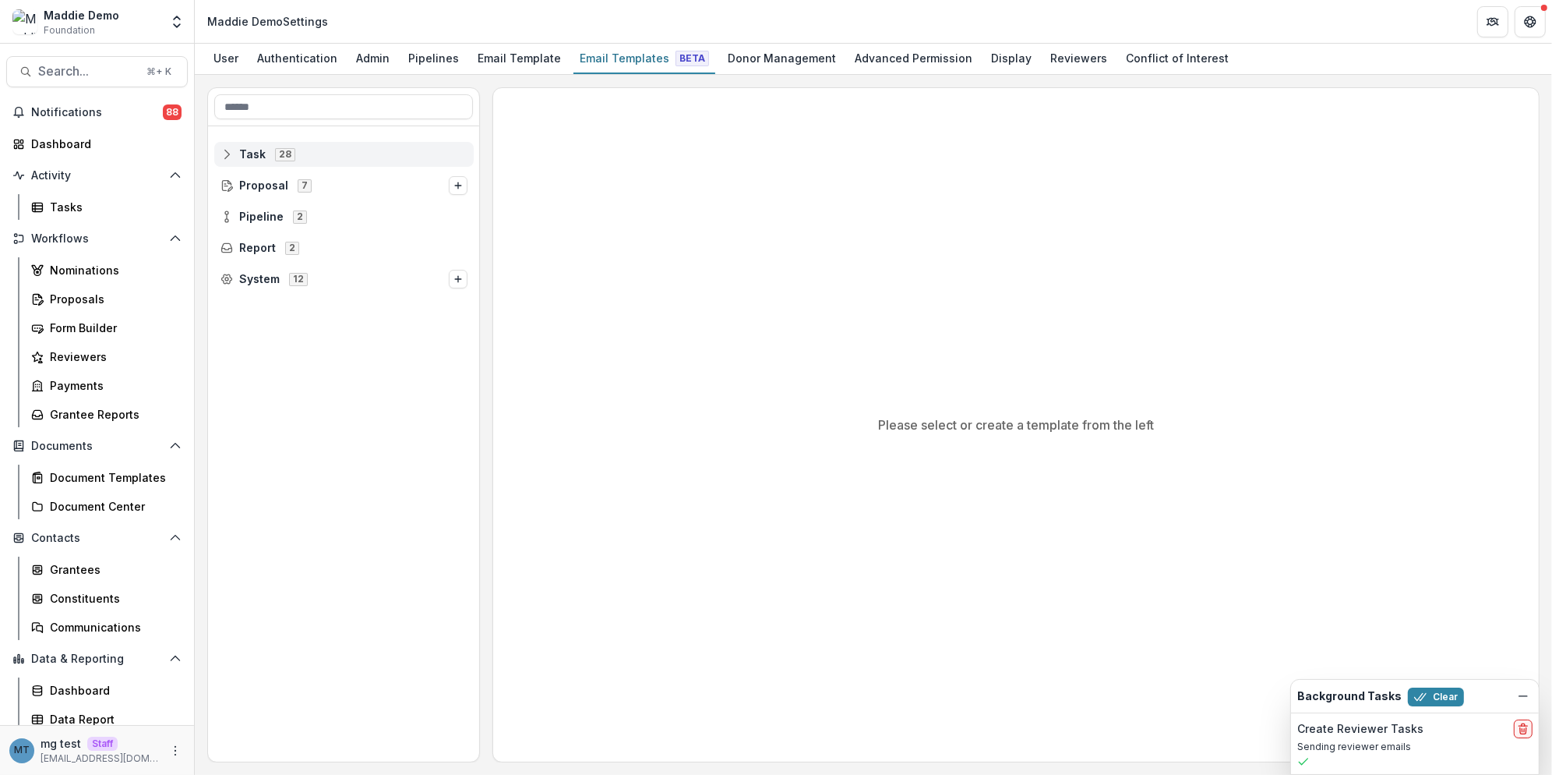
click at [260, 151] on span "Task" at bounding box center [252, 154] width 26 height 13
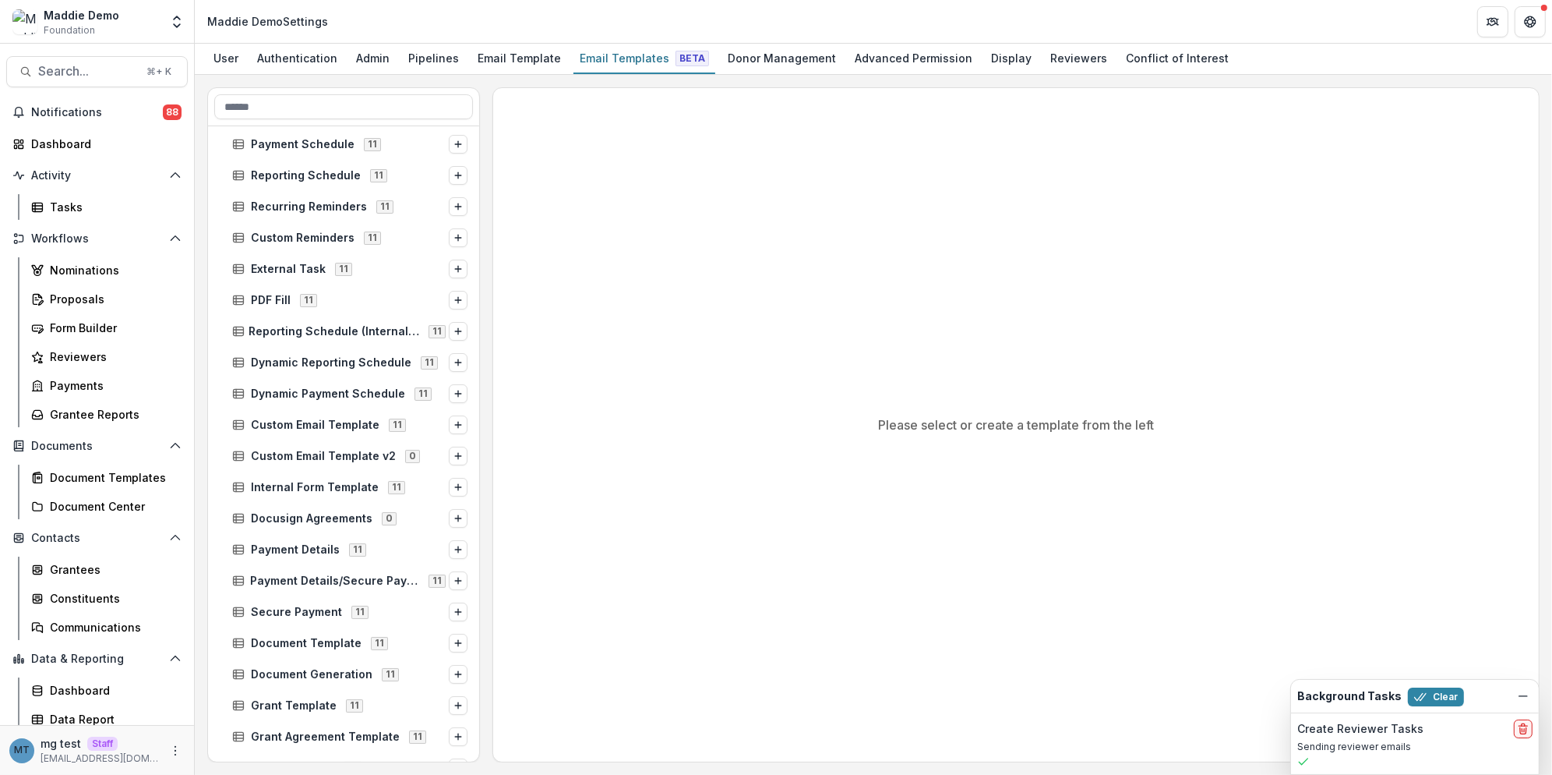
scroll to position [111, 0]
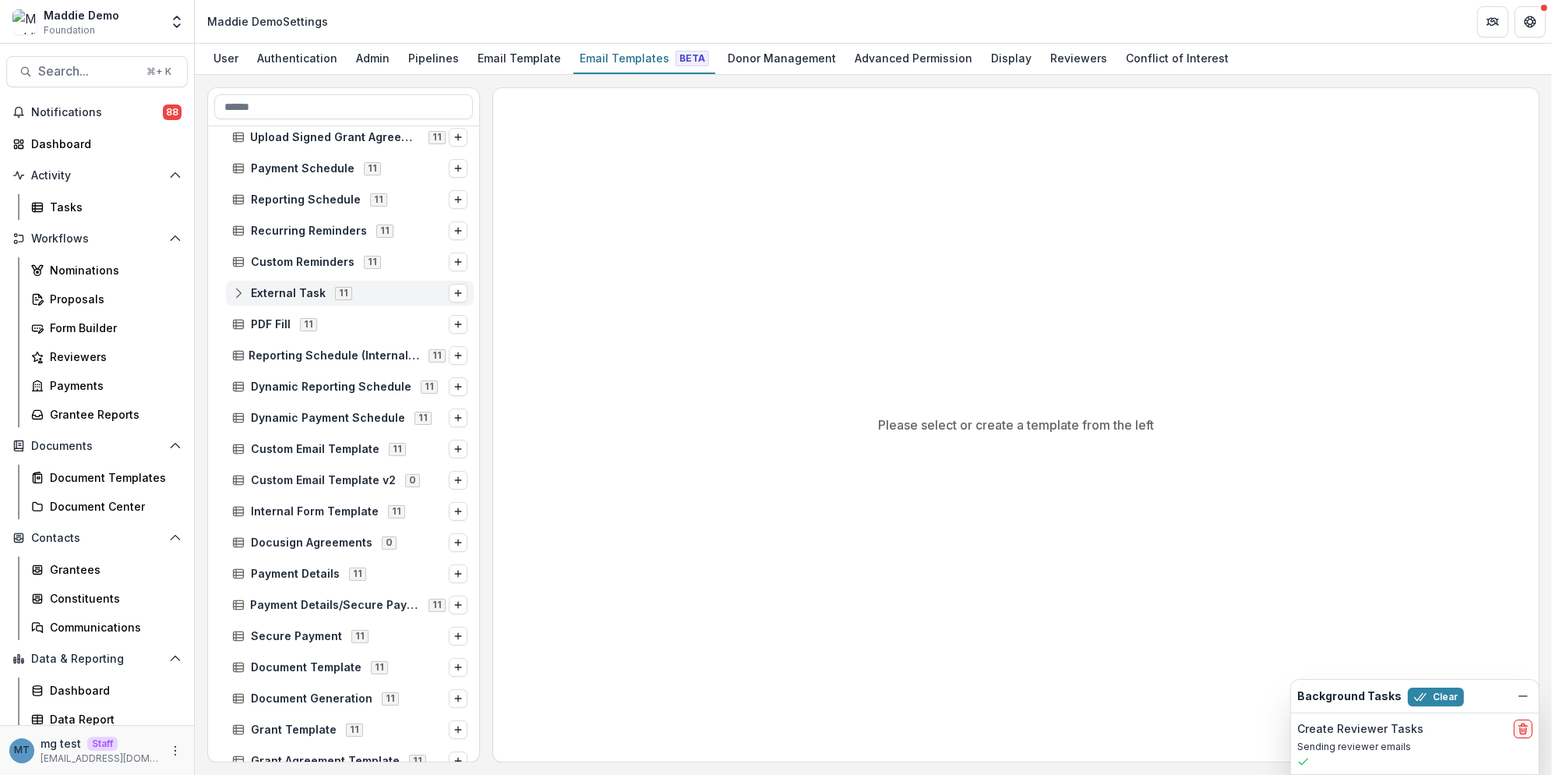
click at [298, 287] on span "External Task" at bounding box center [288, 293] width 75 height 13
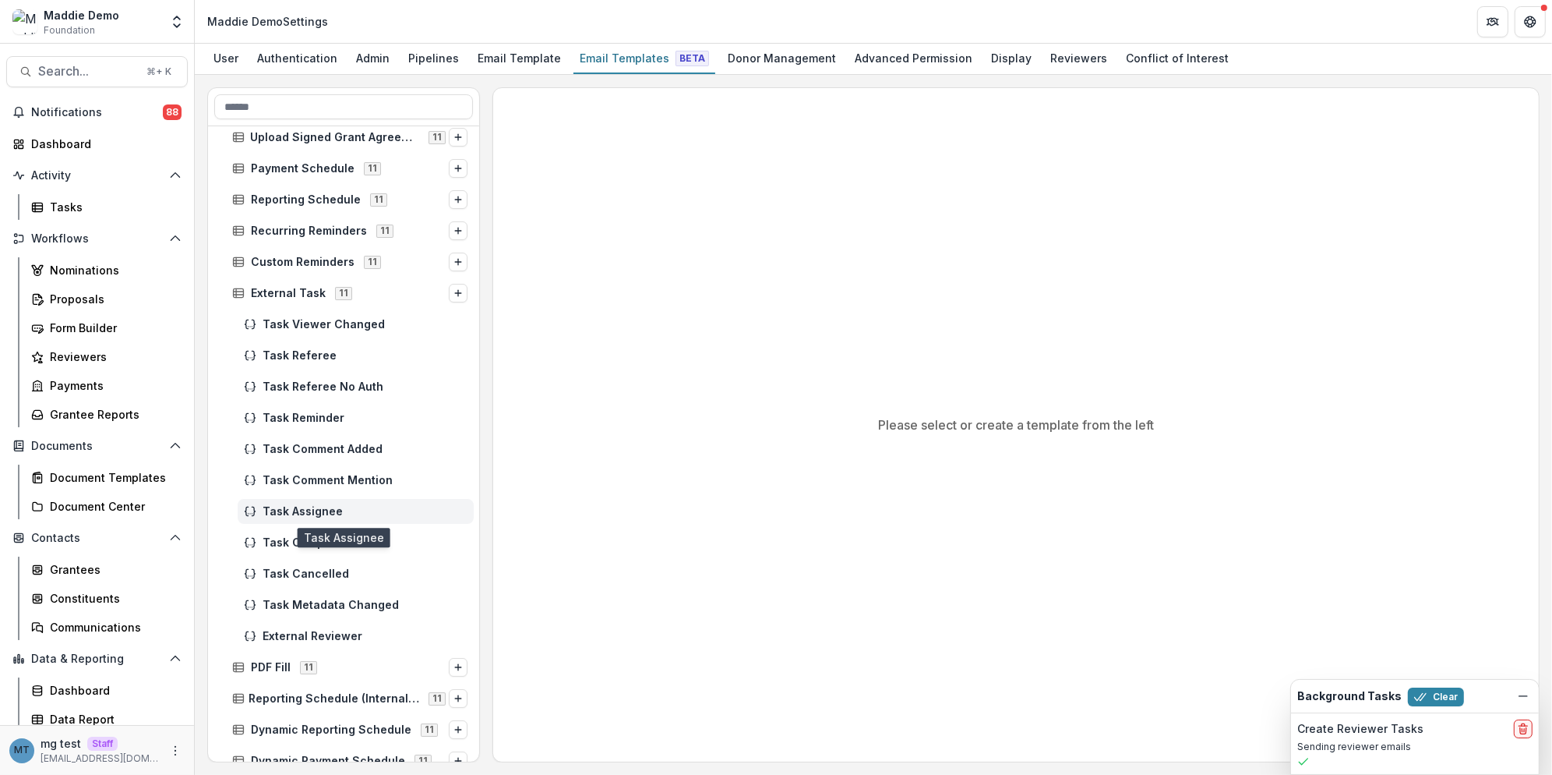
click at [322, 505] on span "Task Assignee" at bounding box center [365, 511] width 205 height 13
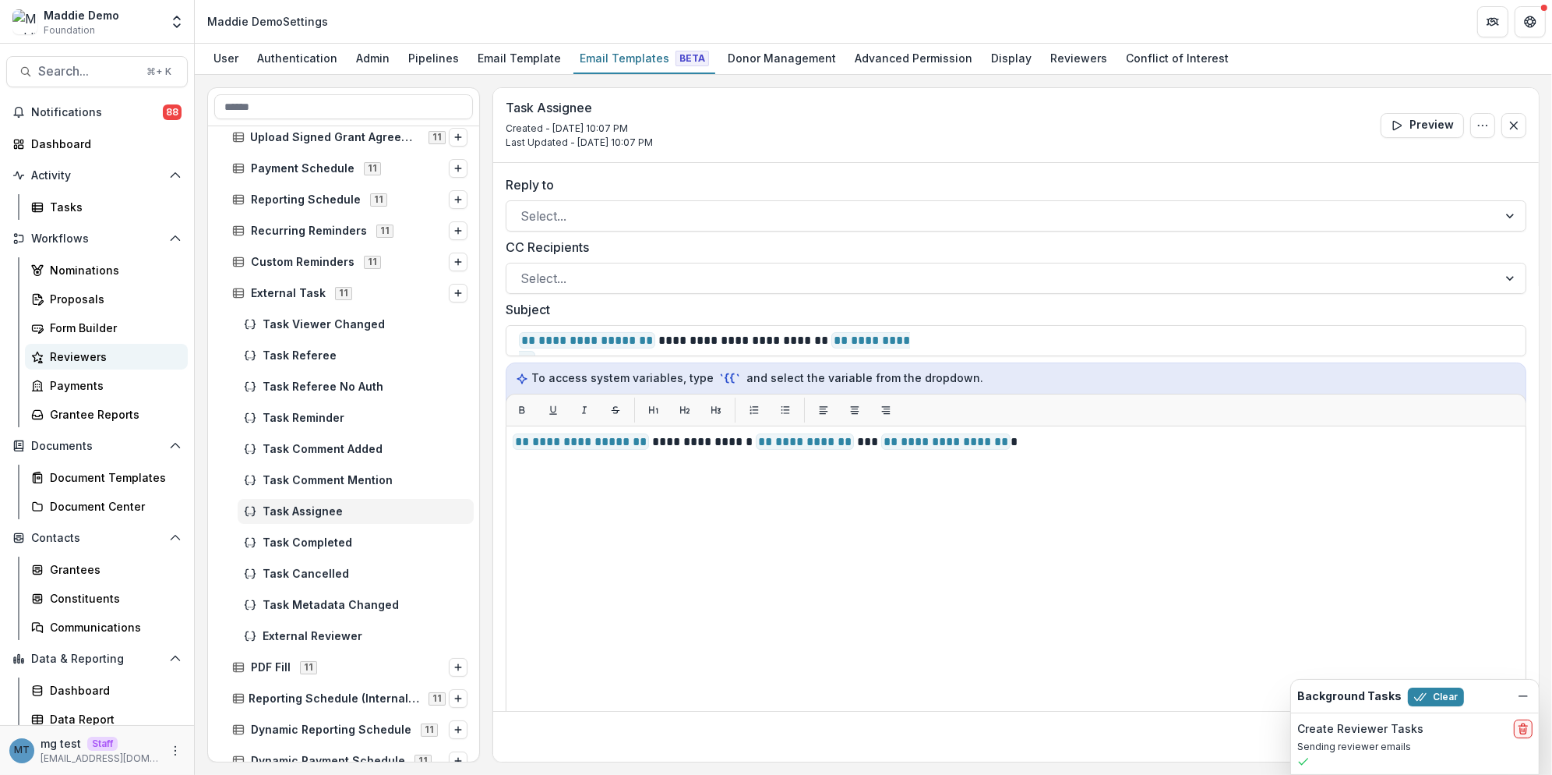
click at [87, 350] on div "Reviewers" at bounding box center [112, 356] width 125 height 16
